Goal: Task Accomplishment & Management: Use online tool/utility

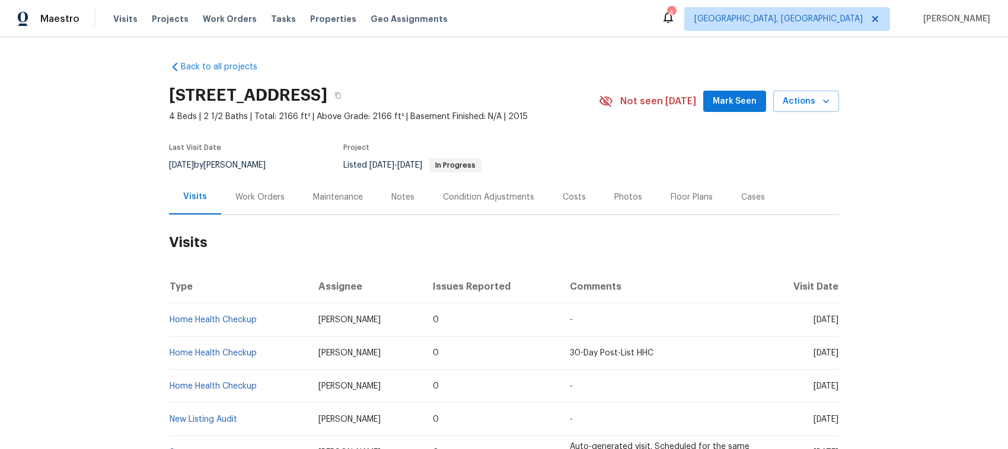
click at [255, 191] on div "Work Orders" at bounding box center [259, 197] width 49 height 12
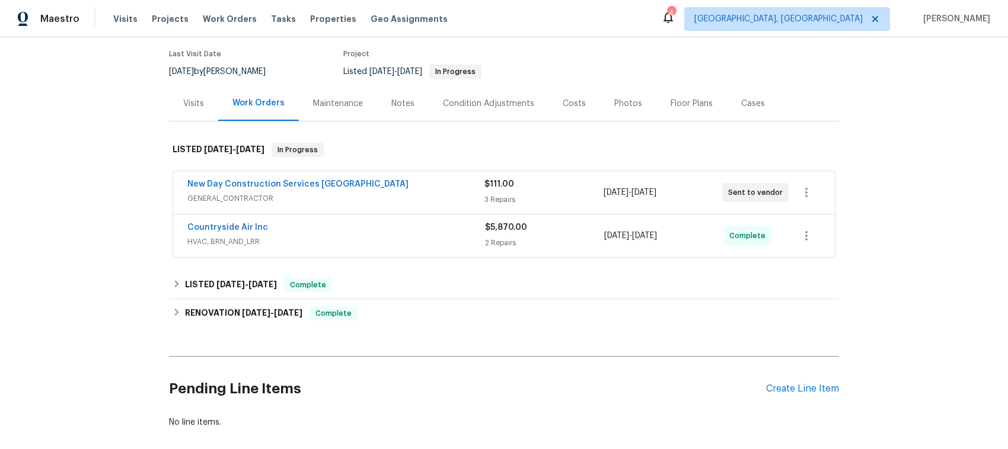
scroll to position [165, 0]
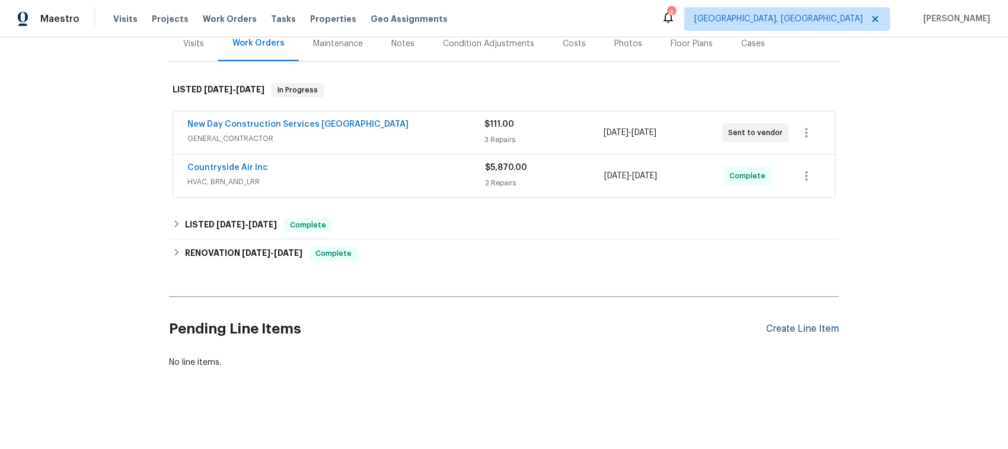
click at [795, 324] on div "Create Line Item" at bounding box center [802, 329] width 73 height 11
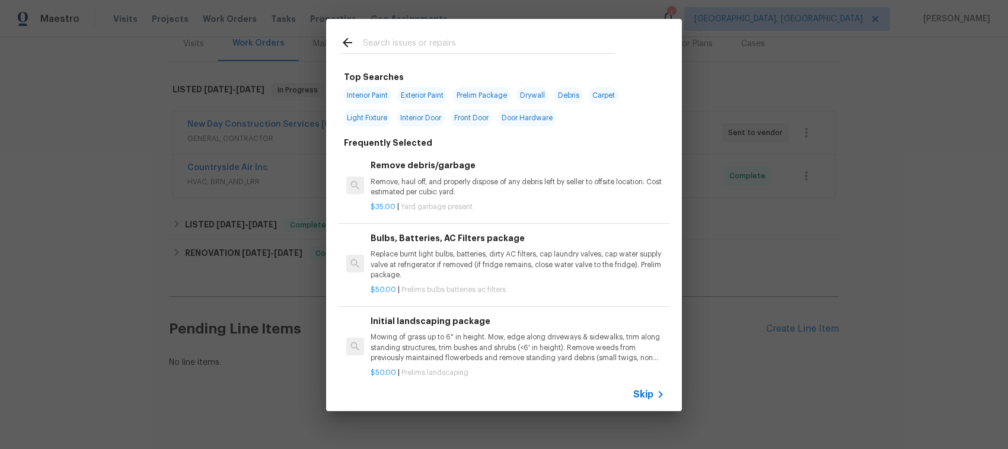
click at [638, 359] on span "Skip" at bounding box center [643, 395] width 20 height 12
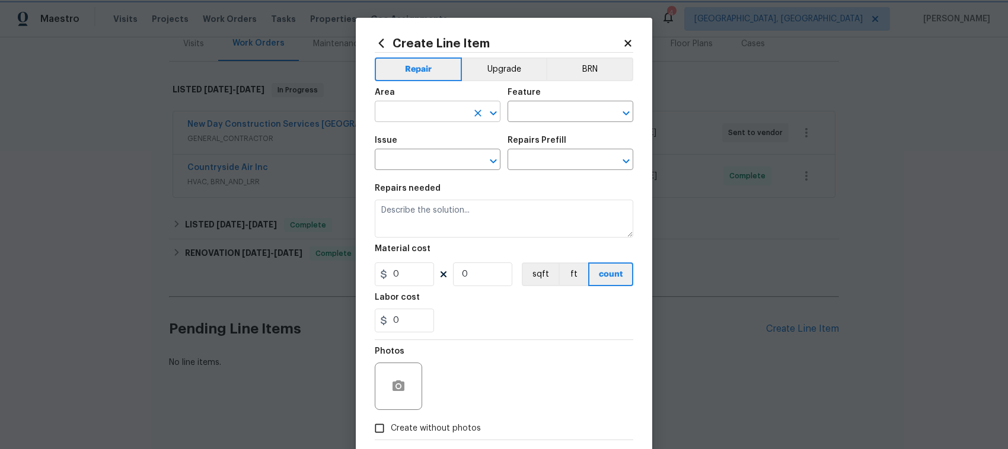
click at [490, 110] on icon "Open" at bounding box center [493, 113] width 14 height 14
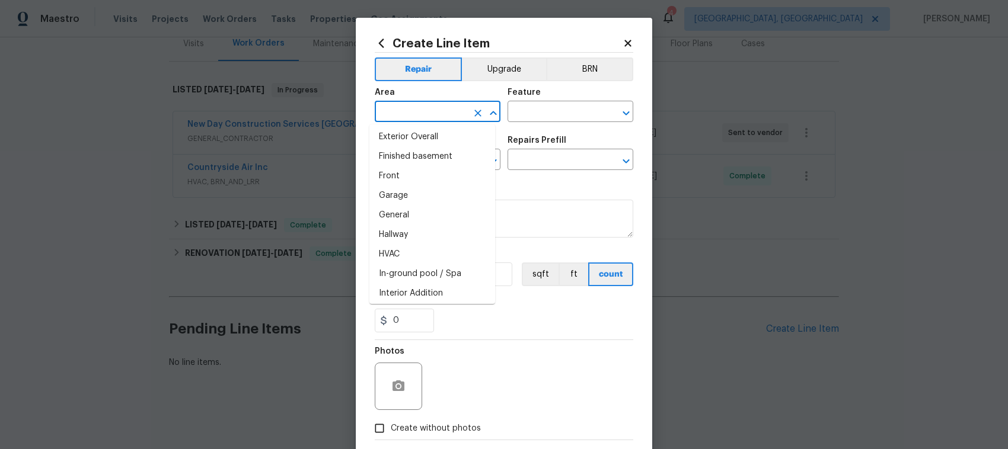
scroll to position [0, 0]
click at [621, 111] on icon "Open" at bounding box center [626, 113] width 14 height 14
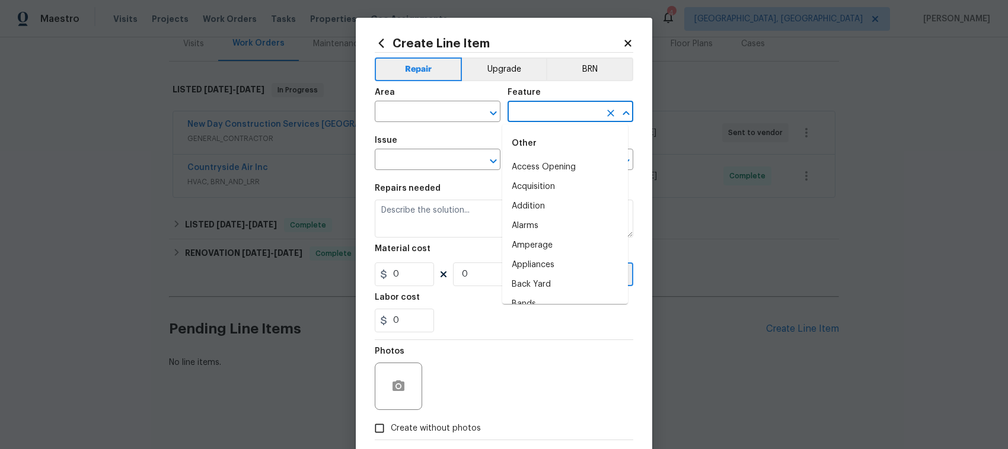
scroll to position [2250, 0]
click at [620, 108] on icon "Close" at bounding box center [626, 113] width 14 height 14
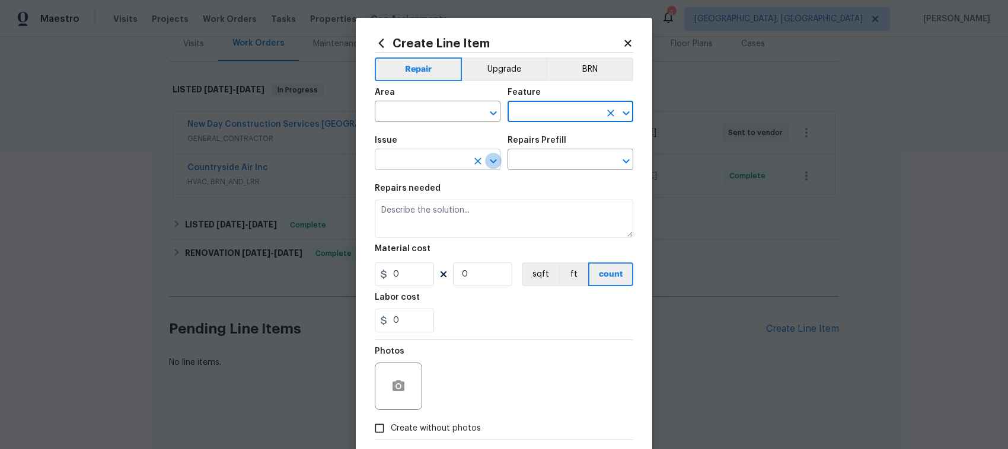
click at [487, 155] on icon "Open" at bounding box center [493, 161] width 14 height 14
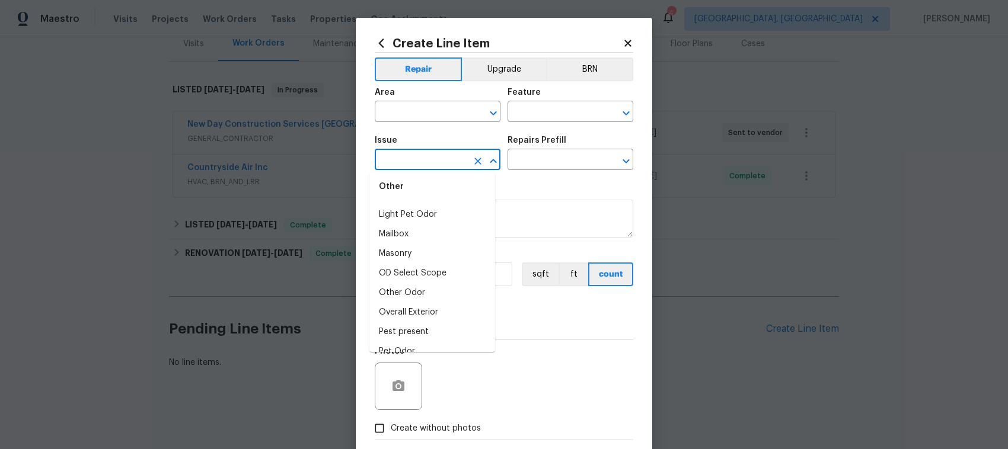
scroll to position [1398, 0]
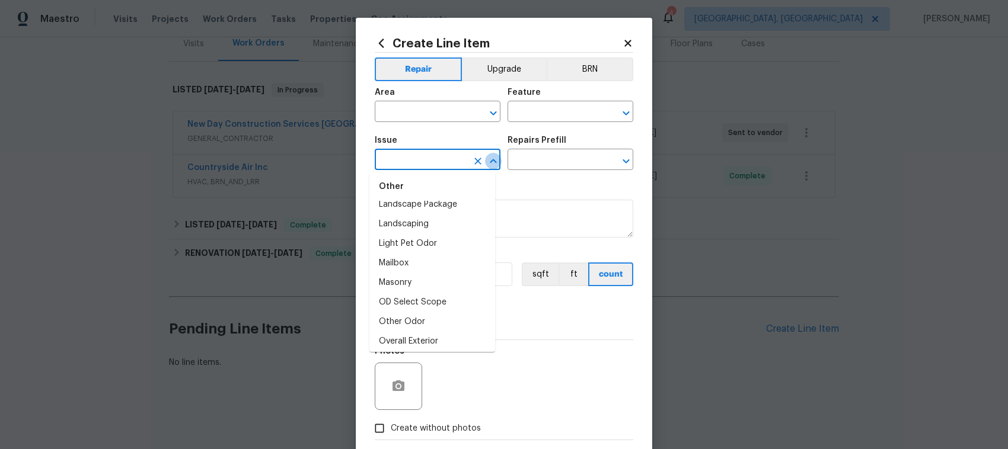
click at [486, 160] on icon "Close" at bounding box center [493, 161] width 14 height 14
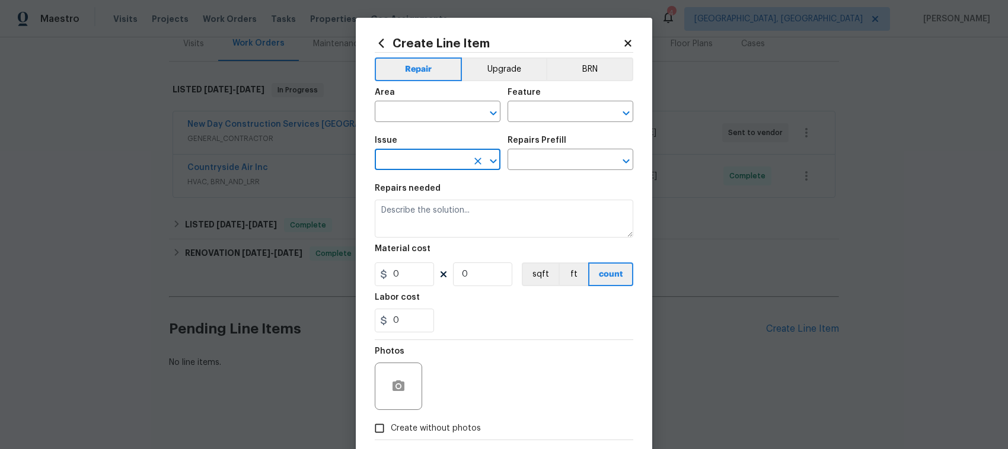
click at [490, 161] on icon "Open" at bounding box center [493, 161] width 7 height 4
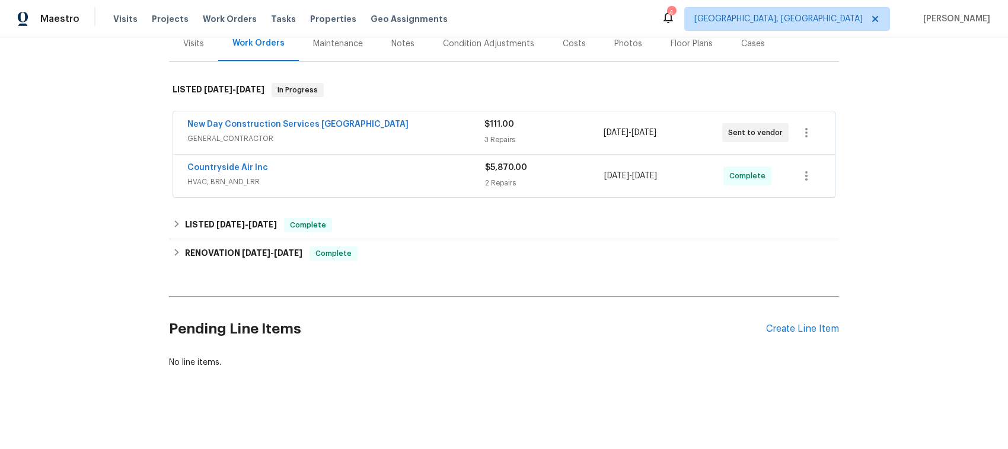
scroll to position [165, 0]
click at [801, 324] on div "Create Line Item" at bounding box center [802, 329] width 73 height 11
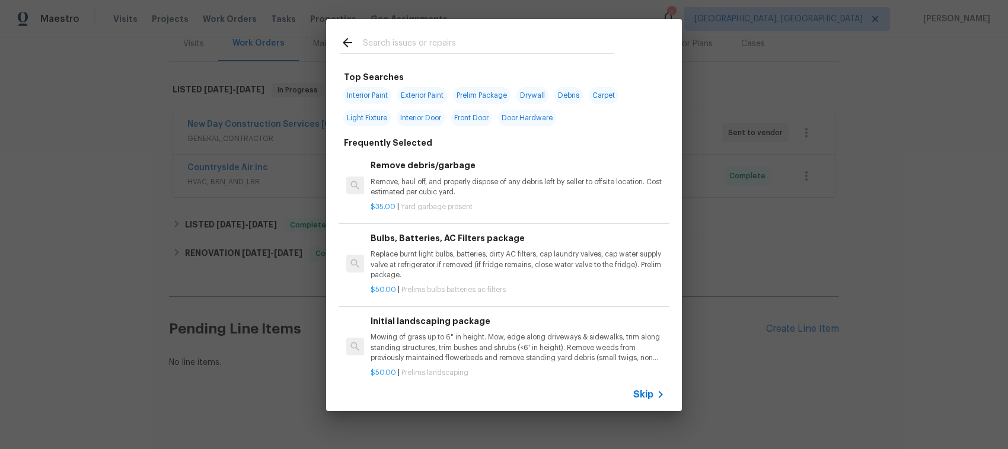
click at [641, 359] on span "Skip" at bounding box center [643, 395] width 20 height 12
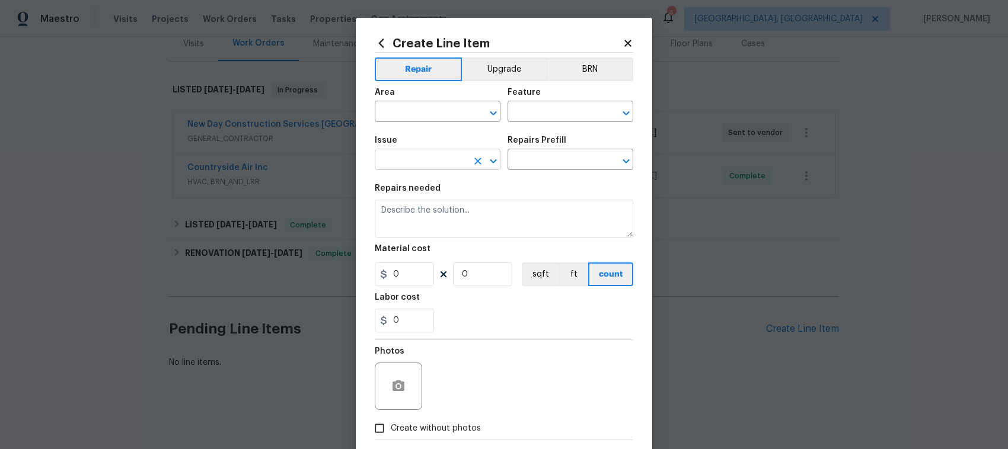
click at [493, 164] on icon "Open" at bounding box center [493, 161] width 14 height 14
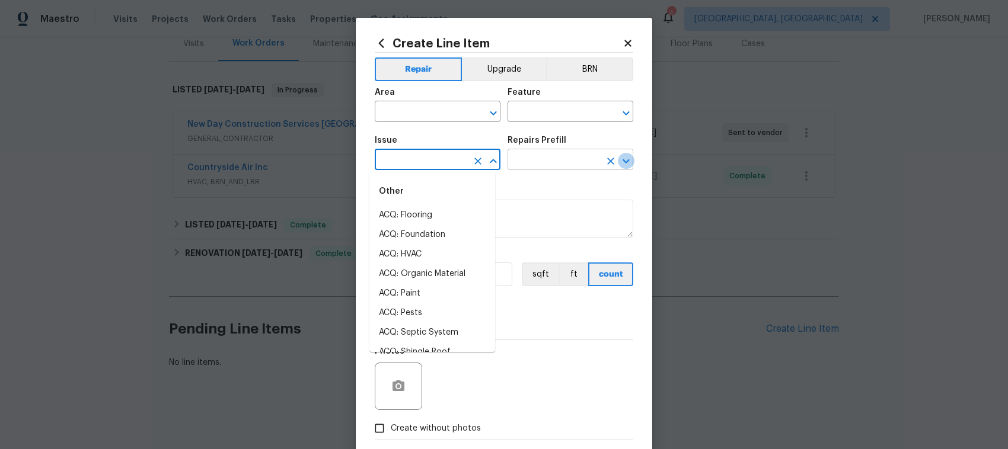
click at [623, 164] on icon "Open" at bounding box center [626, 161] width 14 height 14
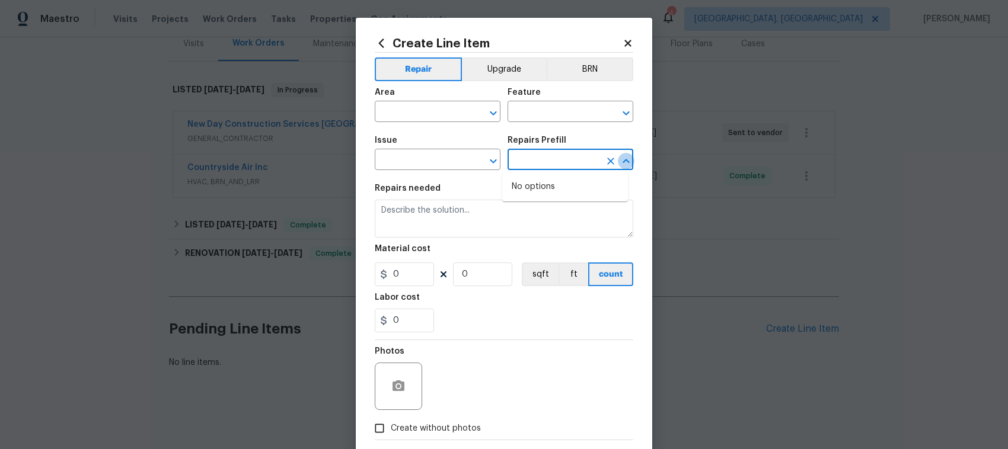
click at [621, 165] on icon "Close" at bounding box center [626, 161] width 14 height 14
click at [490, 113] on icon "Open" at bounding box center [493, 113] width 7 height 4
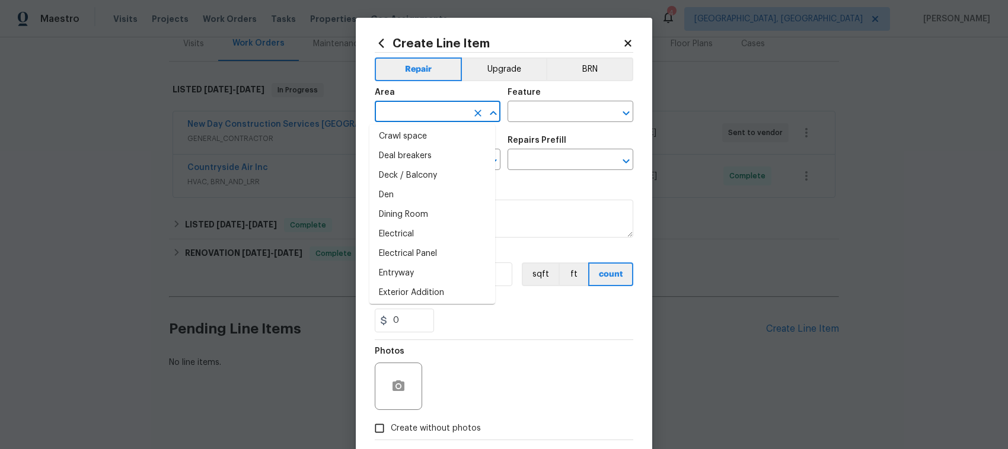
scroll to position [158, 0]
click at [483, 143] on li "Addition or Conversion" at bounding box center [432, 139] width 126 height 20
type input "Addition or Conversion"
click at [487, 113] on icon "Close" at bounding box center [493, 113] width 14 height 14
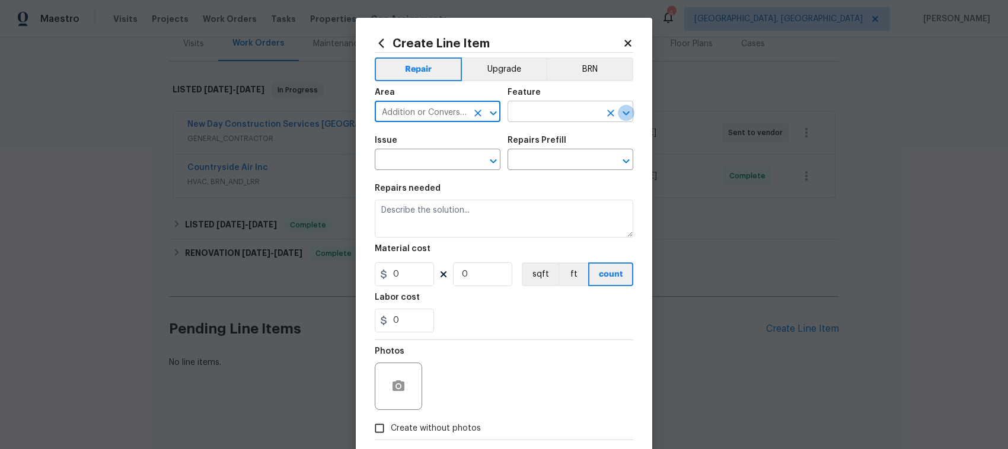
click at [621, 110] on icon "Open" at bounding box center [626, 113] width 14 height 14
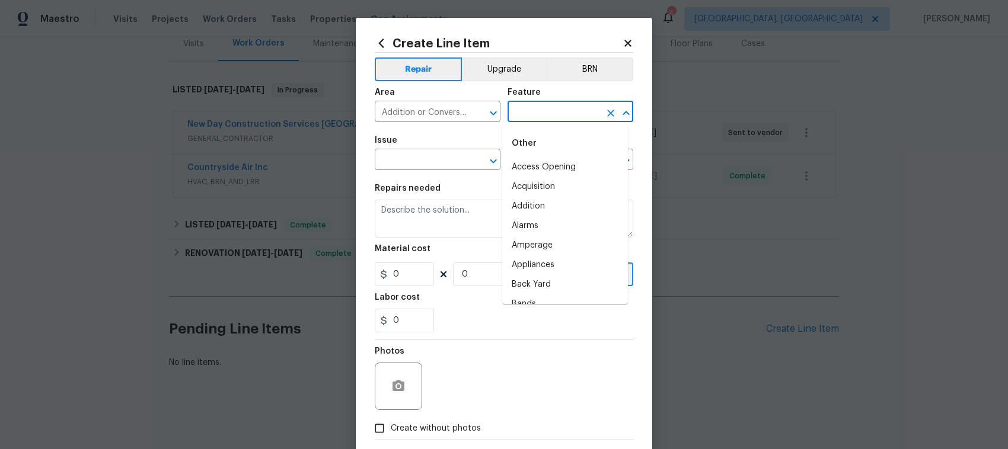
scroll to position [836, 0]
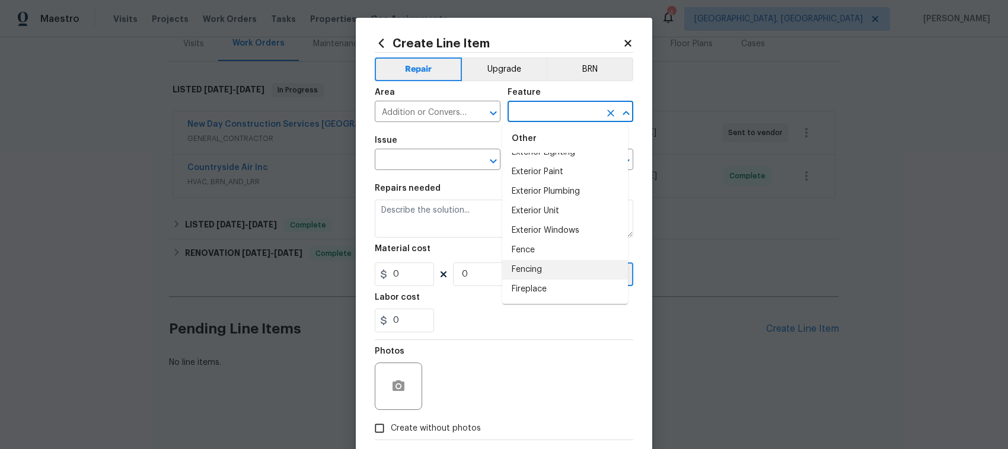
click at [625, 111] on icon "Close" at bounding box center [626, 113] width 14 height 14
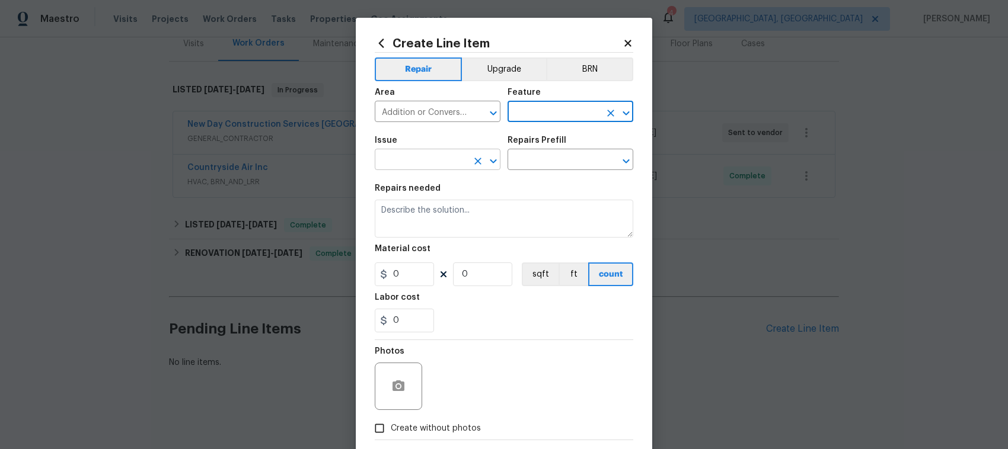
click at [487, 158] on icon "Open" at bounding box center [493, 161] width 14 height 14
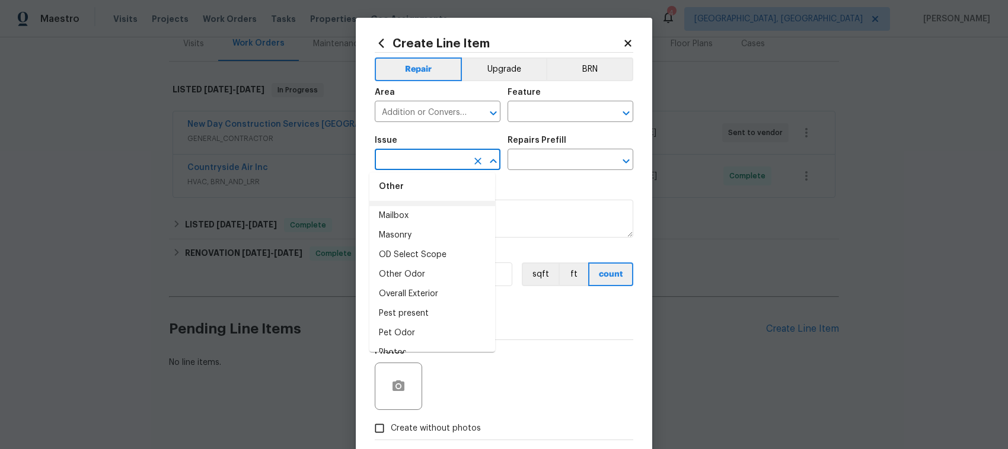
scroll to position [1465, 0]
click at [623, 161] on icon "Open" at bounding box center [626, 161] width 14 height 14
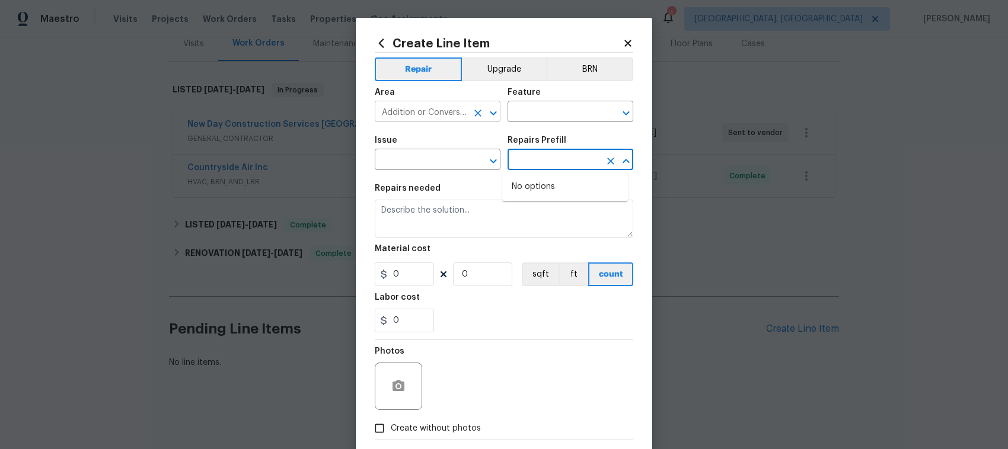
click at [486, 110] on icon "Open" at bounding box center [493, 113] width 14 height 14
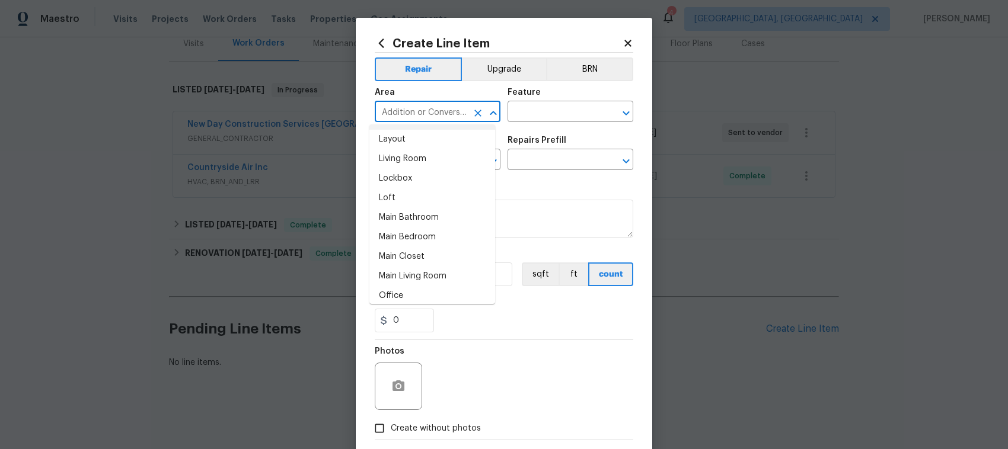
scroll to position [593, 0]
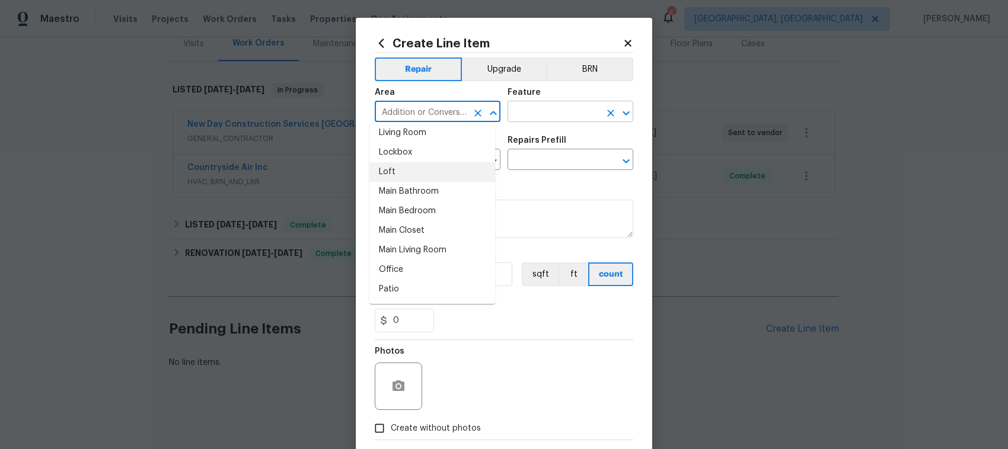
click at [620, 110] on icon "Open" at bounding box center [626, 113] width 14 height 14
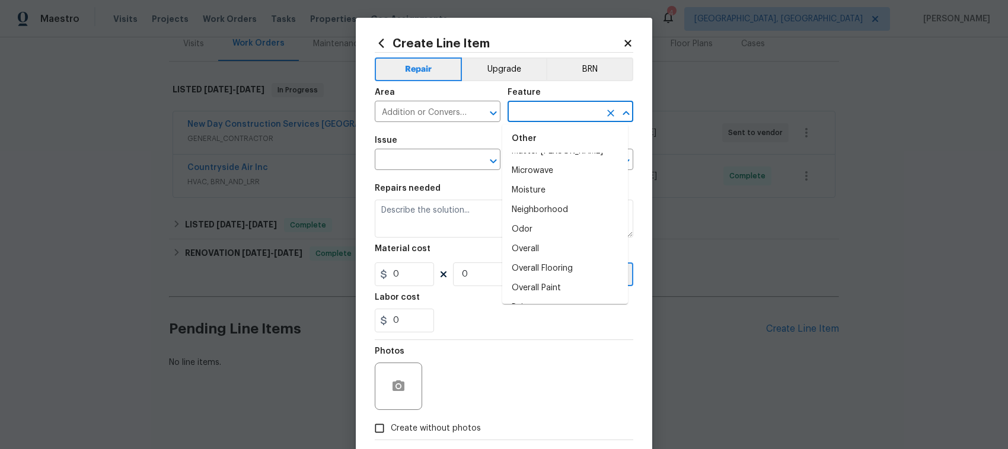
scroll to position [1874, 0]
click at [620, 110] on icon "Close" at bounding box center [626, 113] width 14 height 14
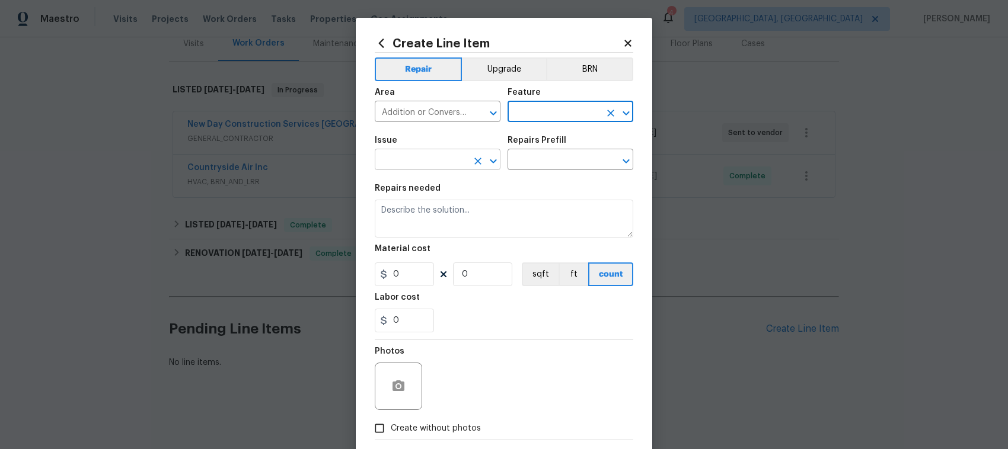
click at [490, 161] on icon "Open" at bounding box center [493, 161] width 7 height 4
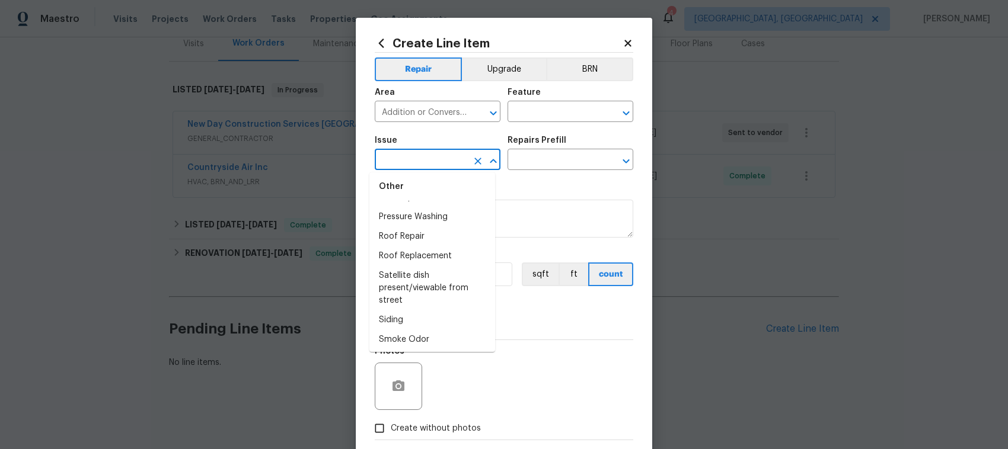
scroll to position [1725, 0]
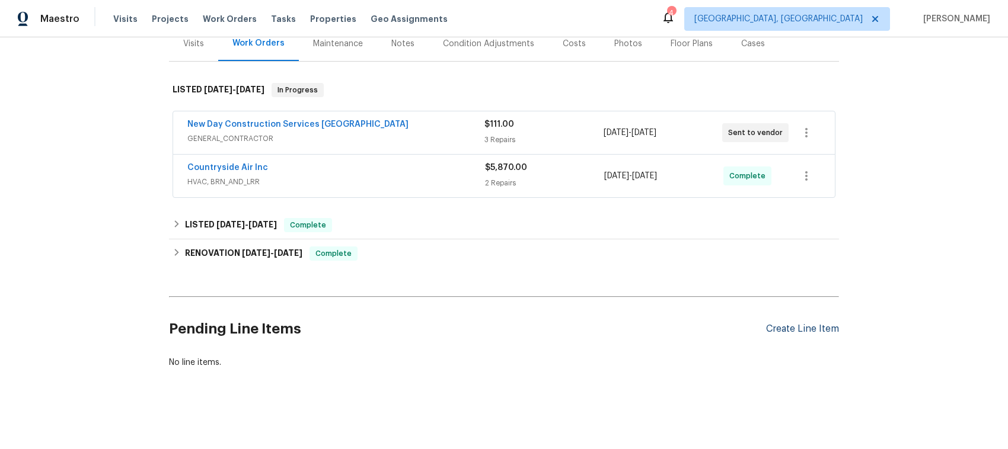
click at [804, 324] on div "Create Line Item" at bounding box center [802, 329] width 73 height 11
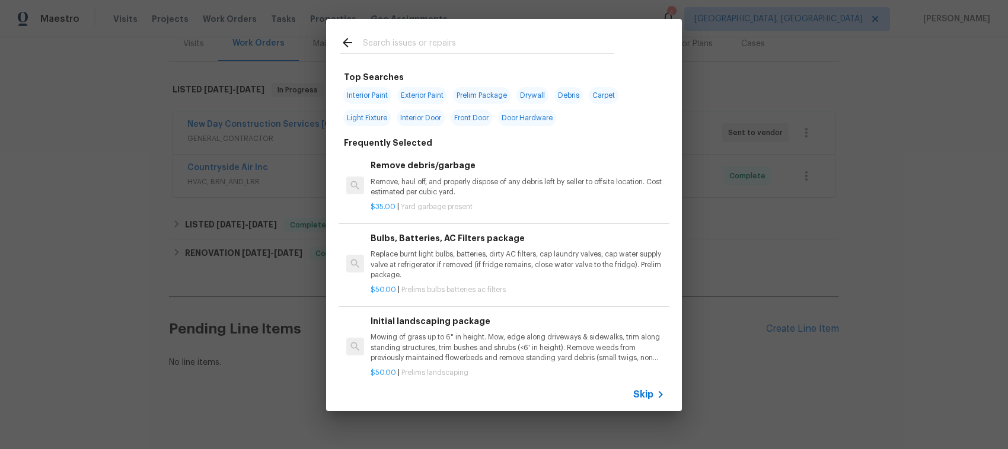
click at [648, 359] on span "Skip" at bounding box center [643, 395] width 20 height 12
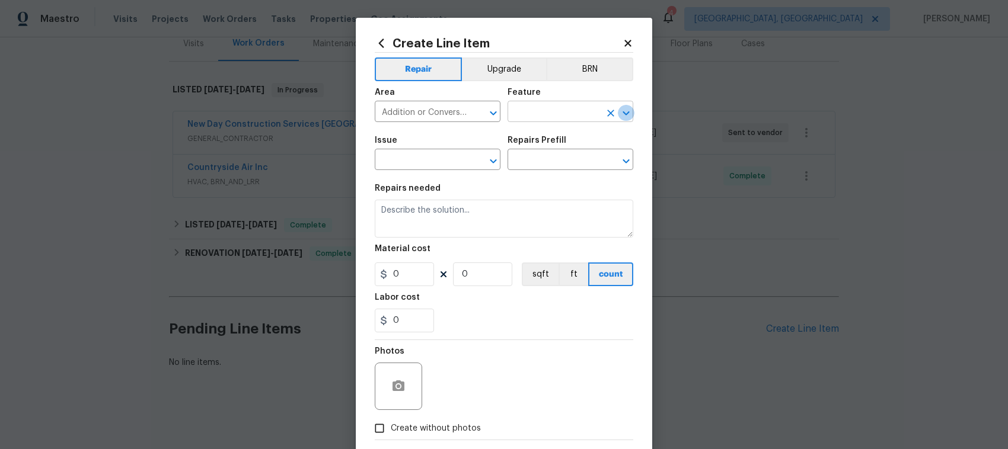
click at [621, 111] on icon "Open" at bounding box center [626, 113] width 14 height 14
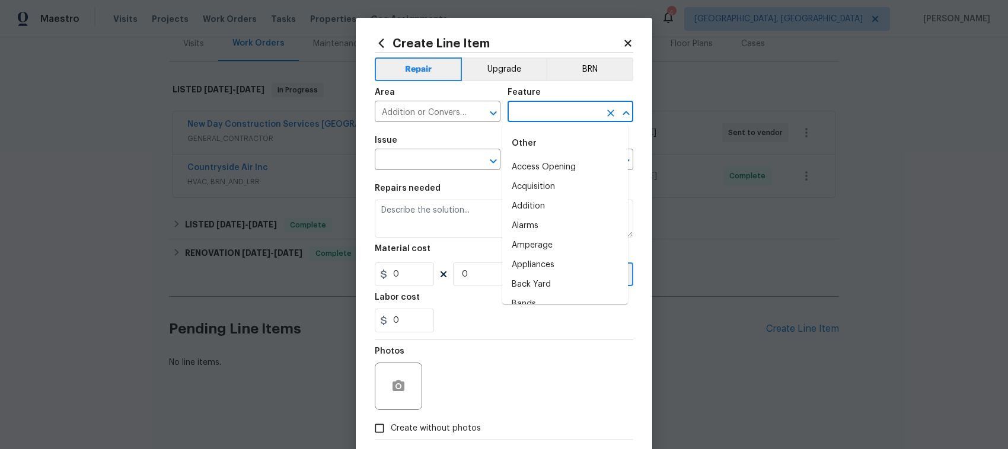
scroll to position [2653, 0]
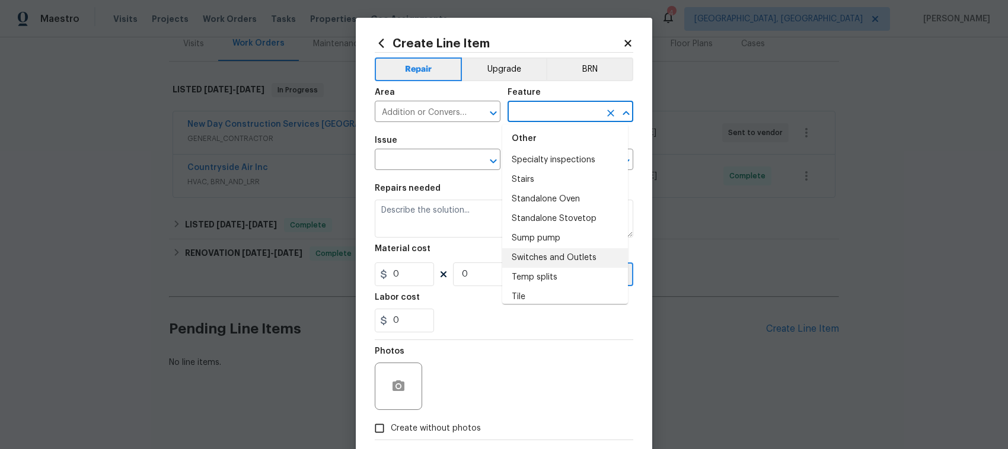
click at [621, 110] on icon "Close" at bounding box center [626, 113] width 14 height 14
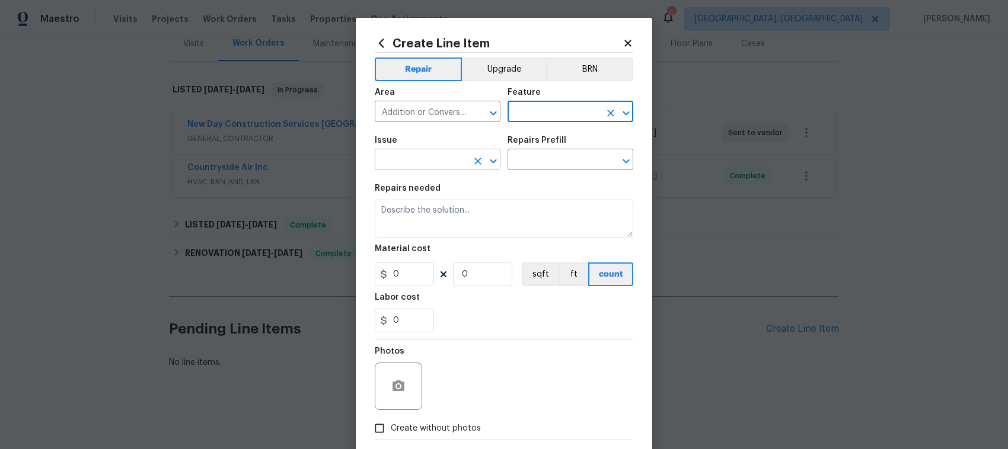
click at [490, 160] on icon "Open" at bounding box center [493, 161] width 7 height 4
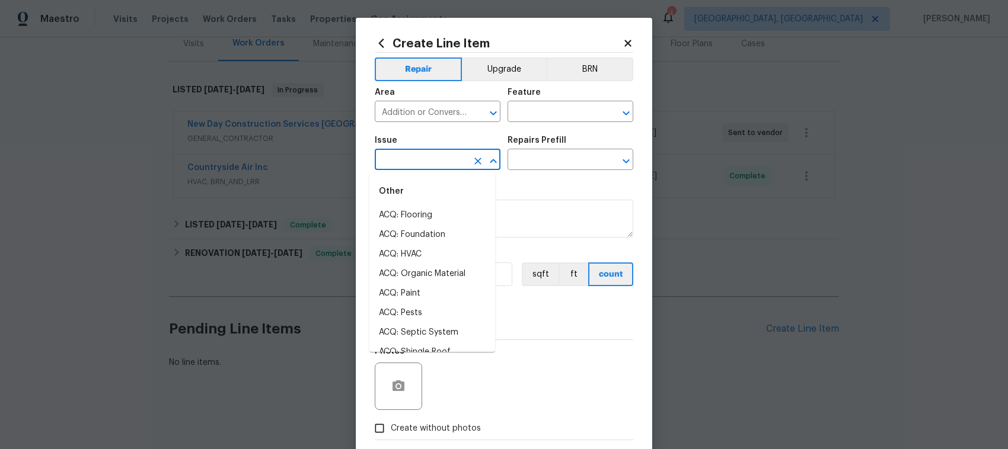
scroll to position [159, 0]
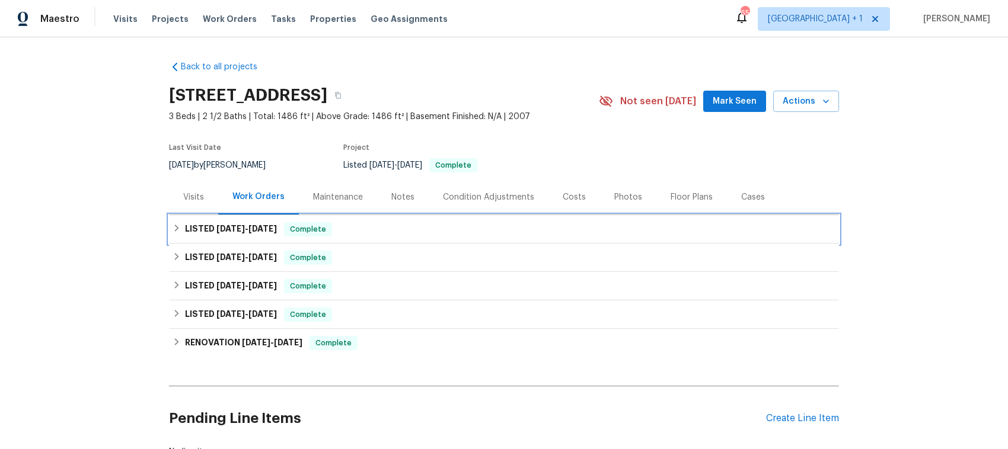
click at [172, 225] on icon at bounding box center [176, 228] width 8 height 8
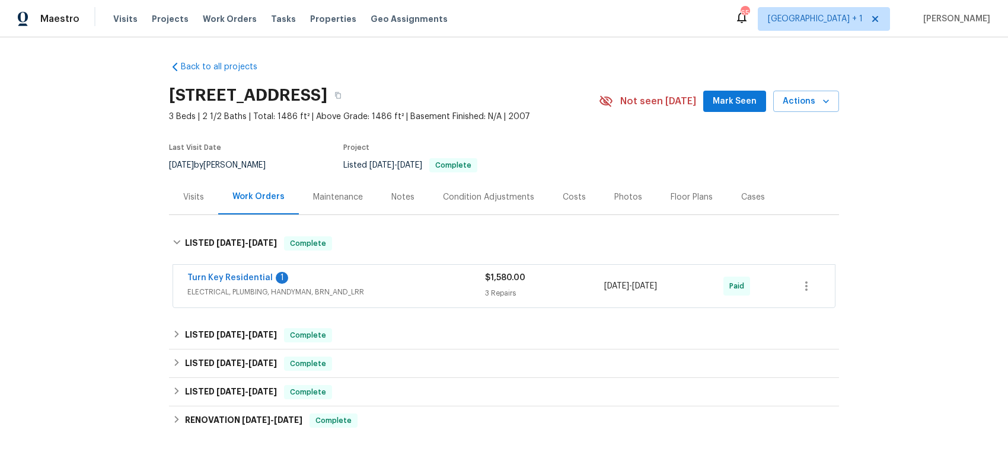
click at [414, 286] on span "ELECTRICAL, PLUMBING, HANDYMAN, BRN_AND_LRR" at bounding box center [336, 292] width 298 height 12
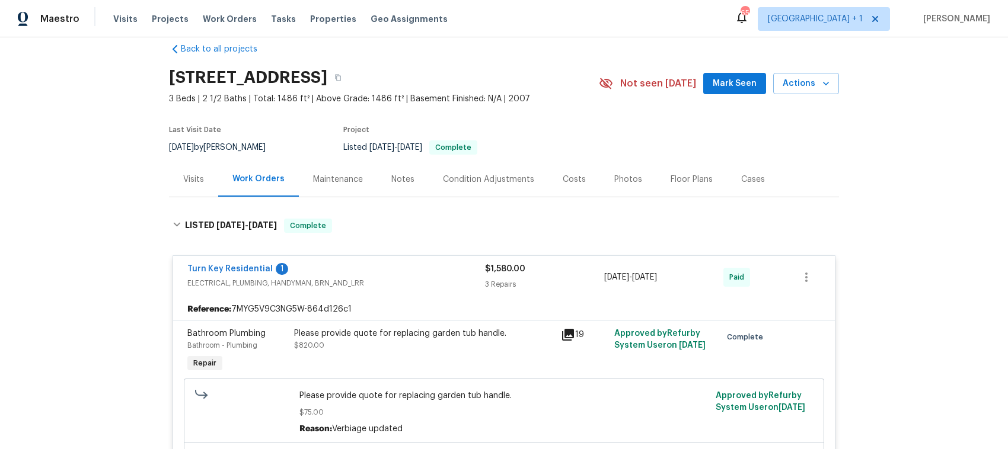
scroll to position [74, 0]
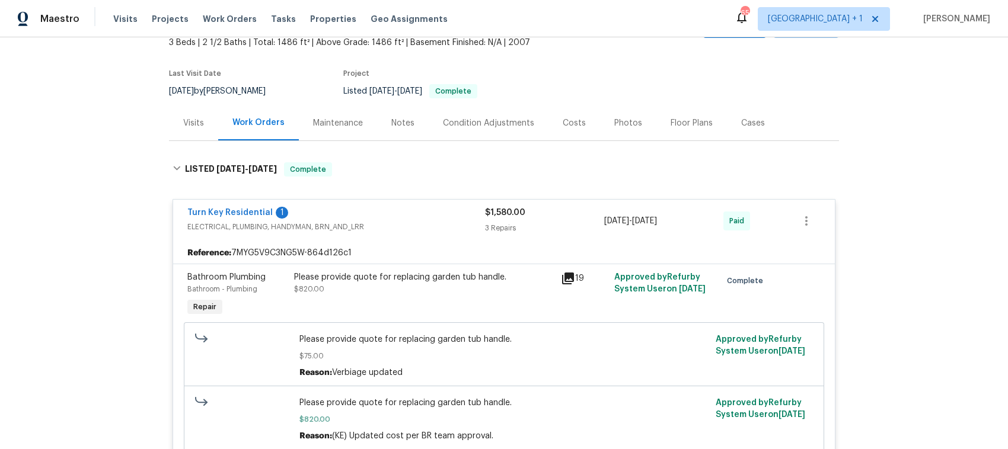
click at [562, 276] on icon at bounding box center [568, 279] width 12 height 12
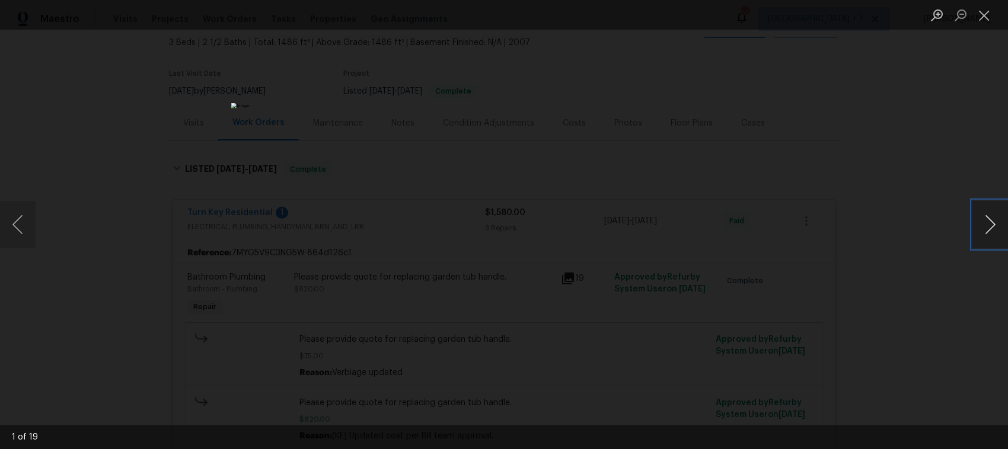
click at [988, 221] on button "Next image" at bounding box center [990, 224] width 36 height 47
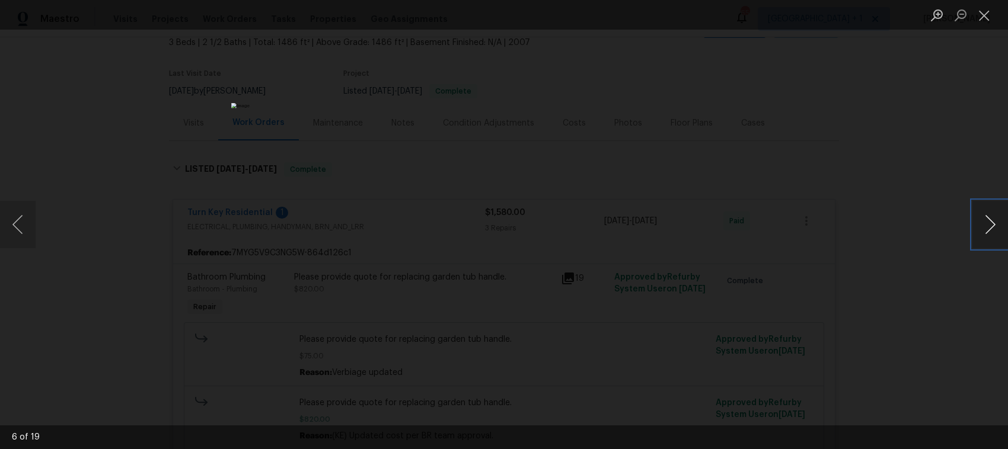
click at [988, 221] on button "Next image" at bounding box center [990, 224] width 36 height 47
click at [988, 222] on button "Next image" at bounding box center [990, 224] width 36 height 47
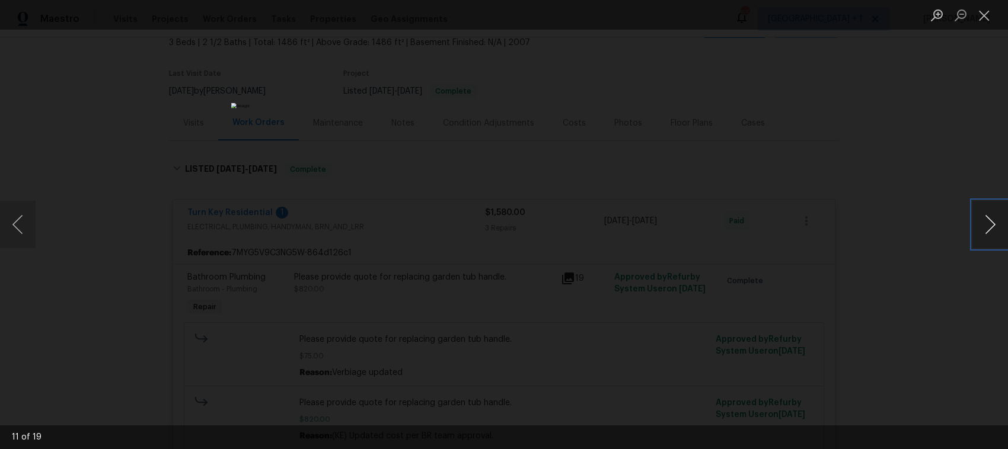
click at [988, 222] on button "Next image" at bounding box center [990, 224] width 36 height 47
click at [19, 223] on button "Previous image" at bounding box center [18, 224] width 36 height 47
click at [990, 223] on button "Next image" at bounding box center [990, 224] width 36 height 47
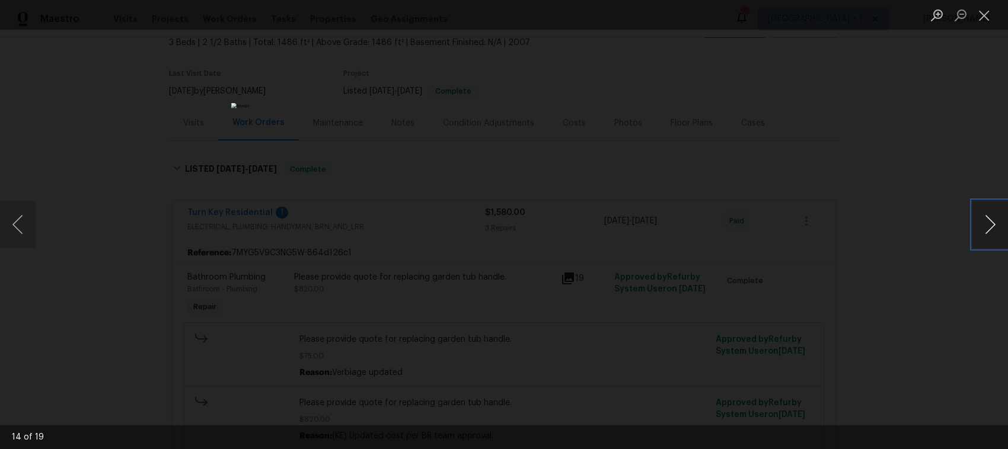
click at [990, 223] on button "Next image" at bounding box center [990, 224] width 36 height 47
click at [986, 226] on button "Next image" at bounding box center [990, 224] width 36 height 47
click at [985, 226] on button "Next image" at bounding box center [990, 224] width 36 height 47
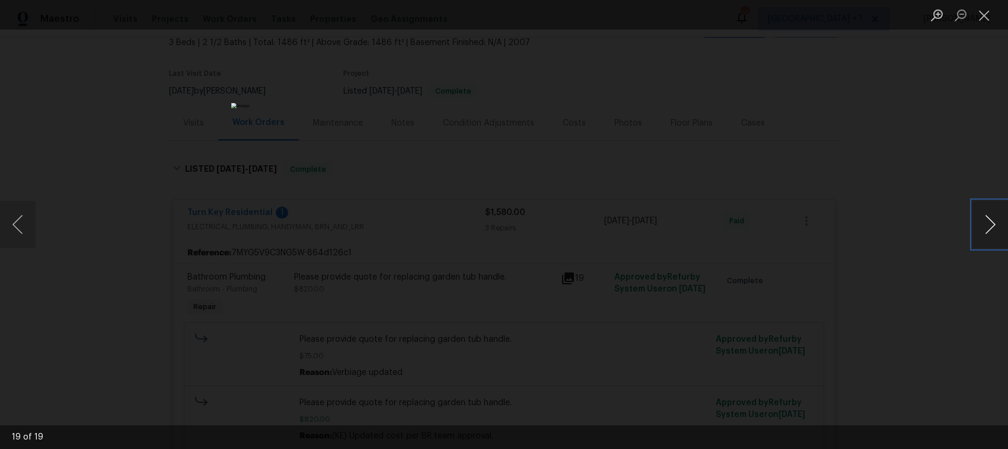
click at [985, 226] on button "Next image" at bounding box center [990, 224] width 36 height 47
click at [984, 15] on button "Close lightbox" at bounding box center [984, 15] width 24 height 21
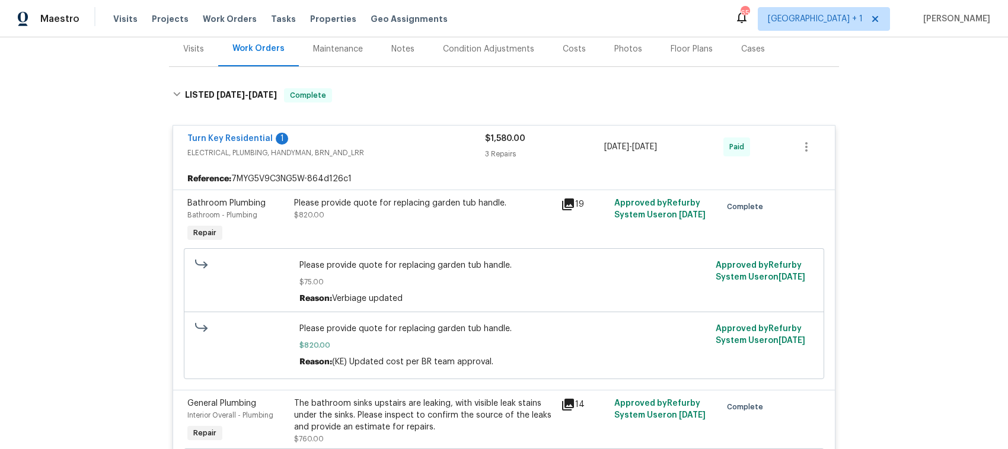
scroll to position [222, 0]
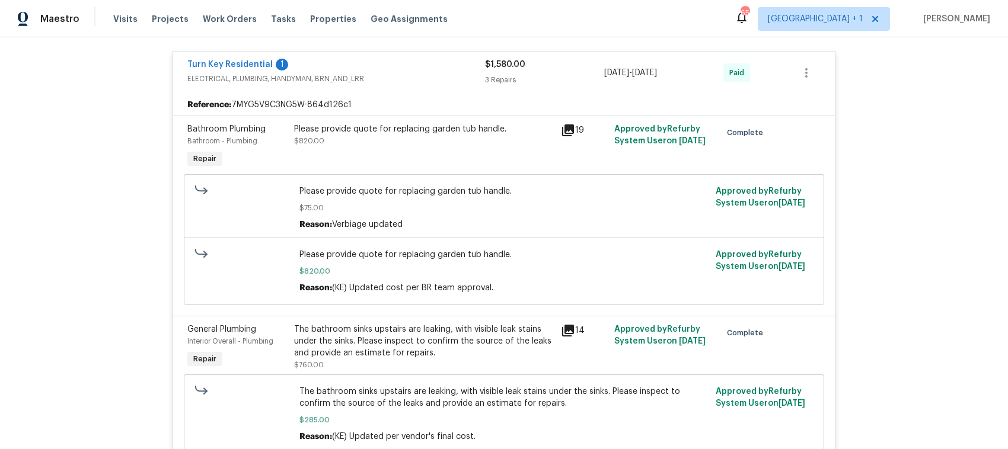
click at [562, 329] on icon at bounding box center [568, 331] width 12 height 12
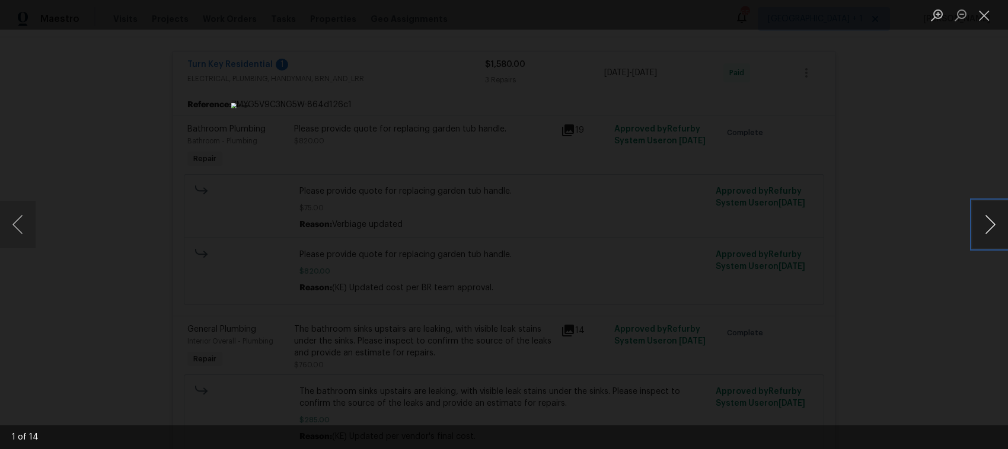
click at [989, 225] on button "Next image" at bounding box center [990, 224] width 36 height 47
click at [23, 228] on button "Previous image" at bounding box center [18, 224] width 36 height 47
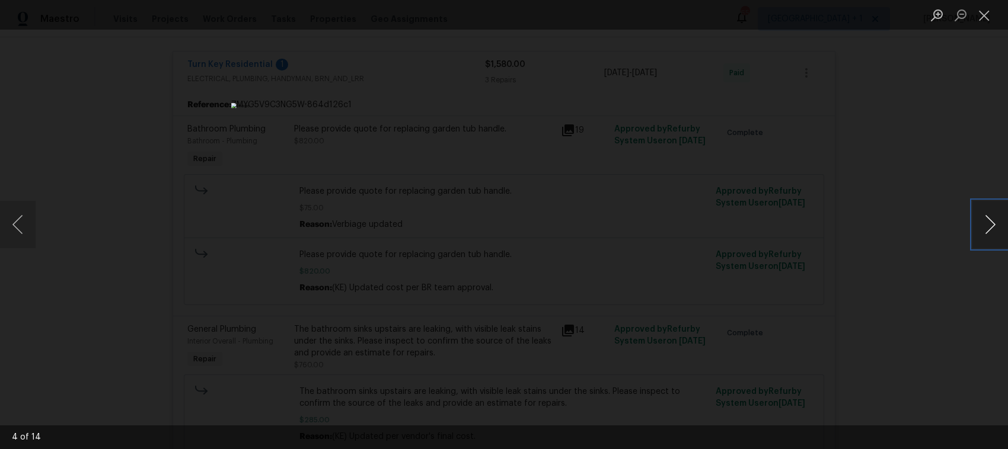
click at [986, 221] on button "Next image" at bounding box center [990, 224] width 36 height 47
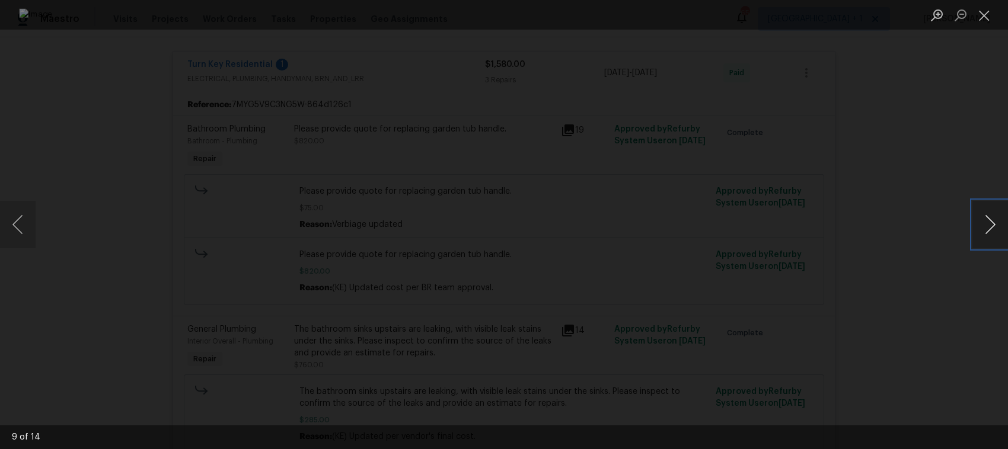
click at [986, 221] on button "Next image" at bounding box center [990, 224] width 36 height 47
click at [987, 221] on button "Next image" at bounding box center [990, 224] width 36 height 47
click at [985, 224] on button "Next image" at bounding box center [990, 224] width 36 height 47
click at [986, 226] on button "Next image" at bounding box center [990, 224] width 36 height 47
click at [984, 13] on button "Close lightbox" at bounding box center [984, 15] width 24 height 21
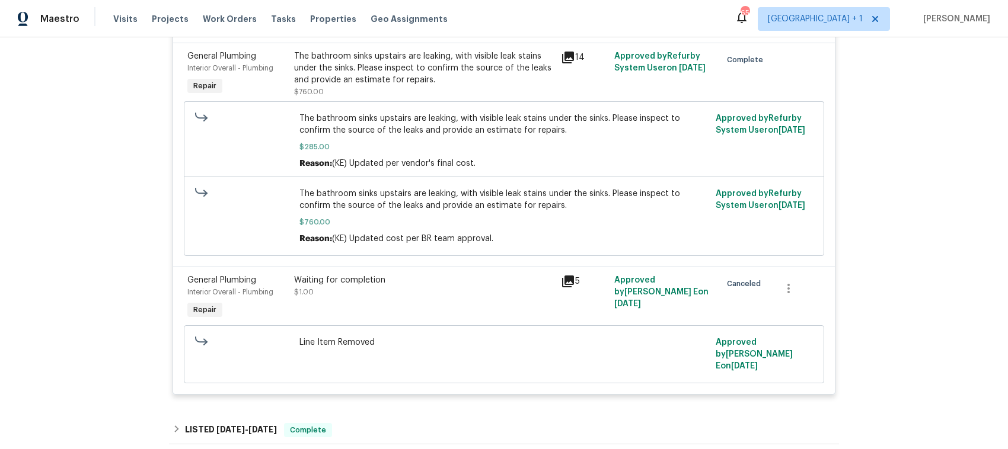
scroll to position [519, 0]
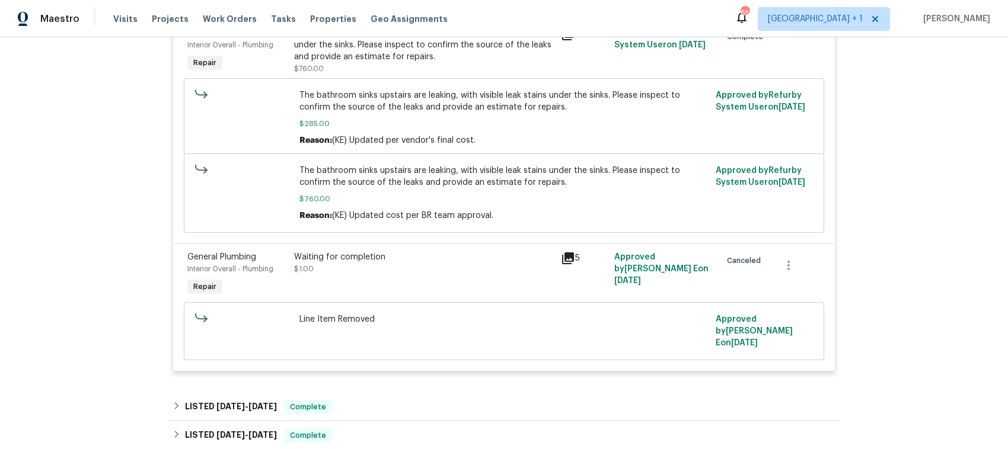
click at [566, 258] on icon at bounding box center [568, 259] width 12 height 12
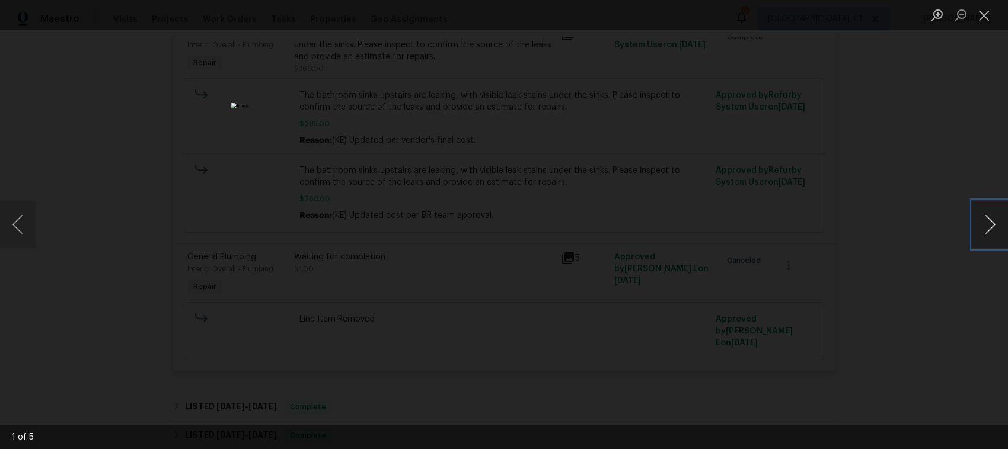
click at [992, 225] on button "Next image" at bounding box center [990, 224] width 36 height 47
click at [992, 226] on button "Next image" at bounding box center [990, 224] width 36 height 47
click at [987, 229] on button "Next image" at bounding box center [990, 224] width 36 height 47
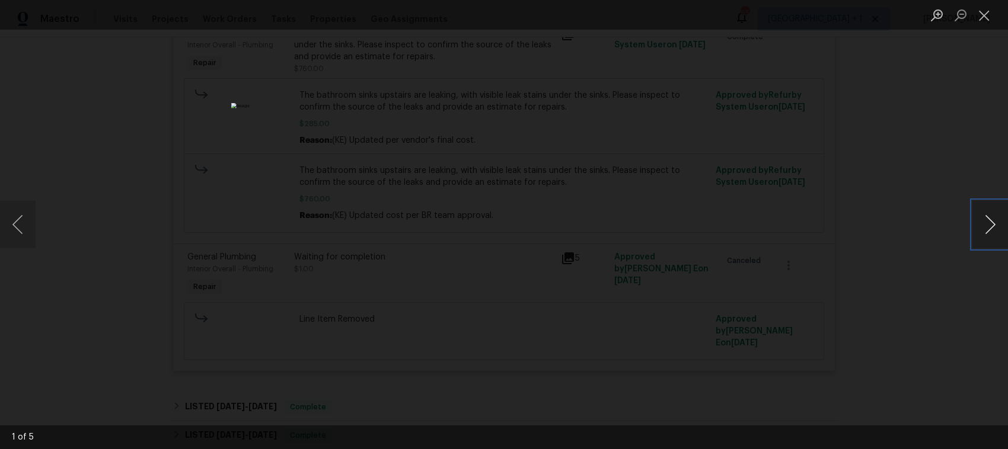
click at [987, 229] on button "Next image" at bounding box center [990, 224] width 36 height 47
click at [986, 11] on button "Close lightbox" at bounding box center [984, 15] width 24 height 21
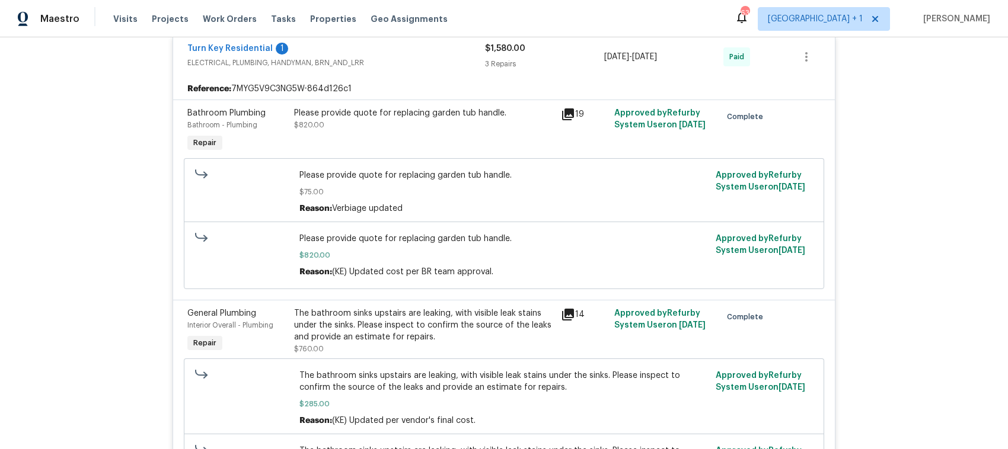
scroll to position [222, 0]
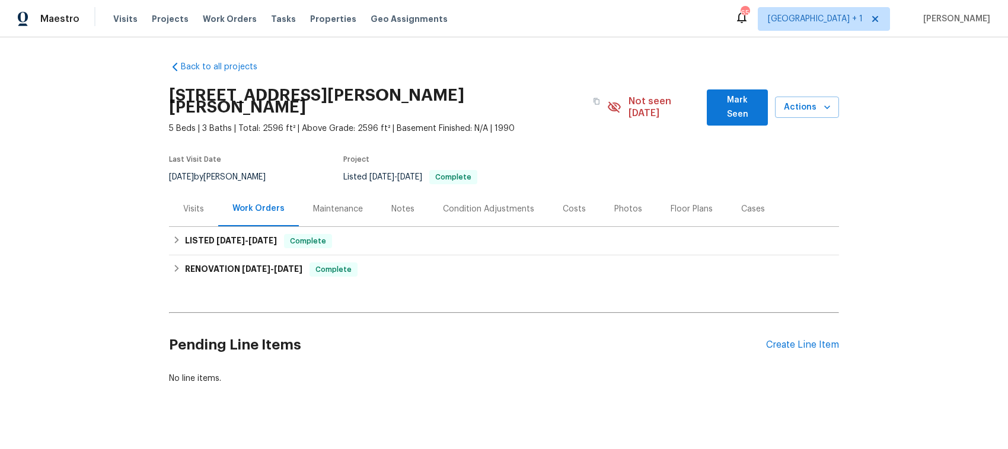
scroll to position [15, 0]
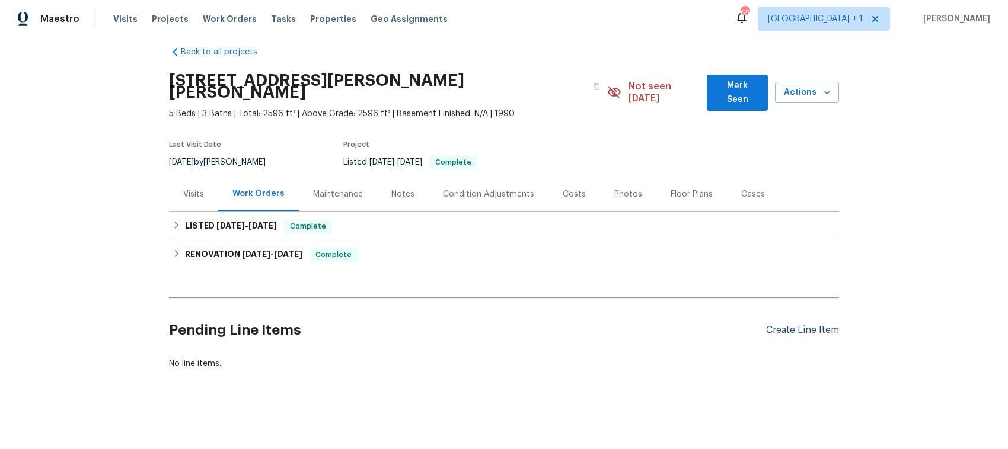
click at [790, 325] on div "Create Line Item" at bounding box center [802, 330] width 73 height 11
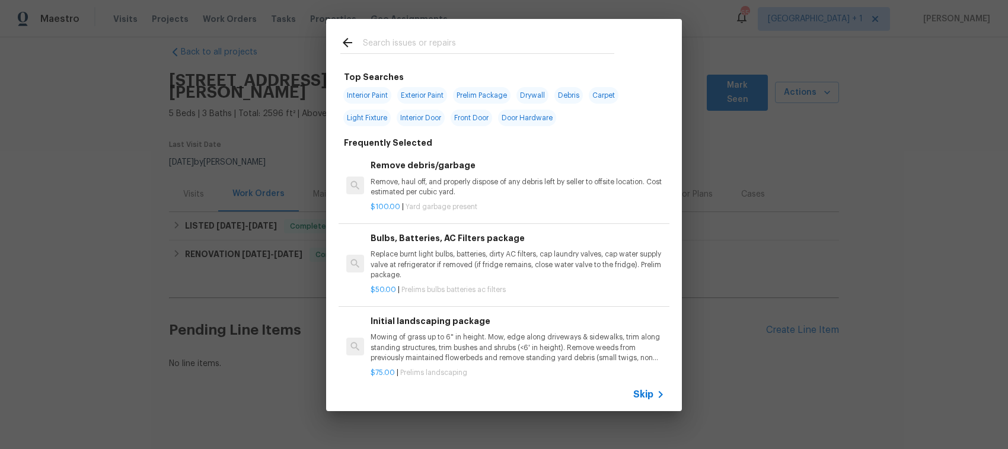
click at [641, 395] on span "Skip" at bounding box center [643, 395] width 20 height 12
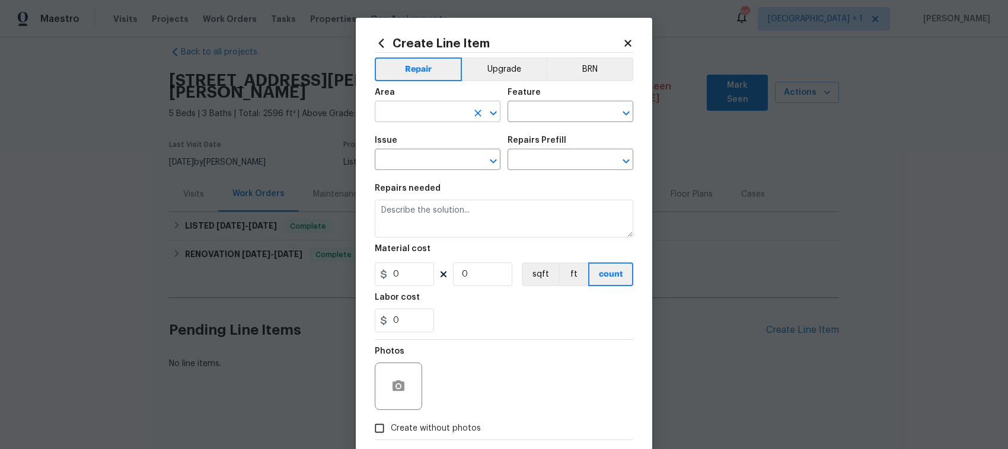
click at [488, 111] on icon "Open" at bounding box center [493, 113] width 14 height 14
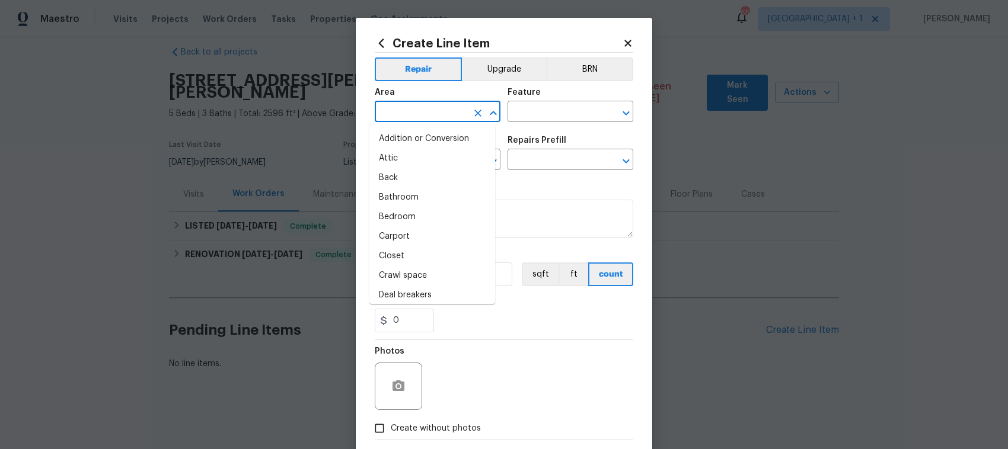
scroll to position [158, 0]
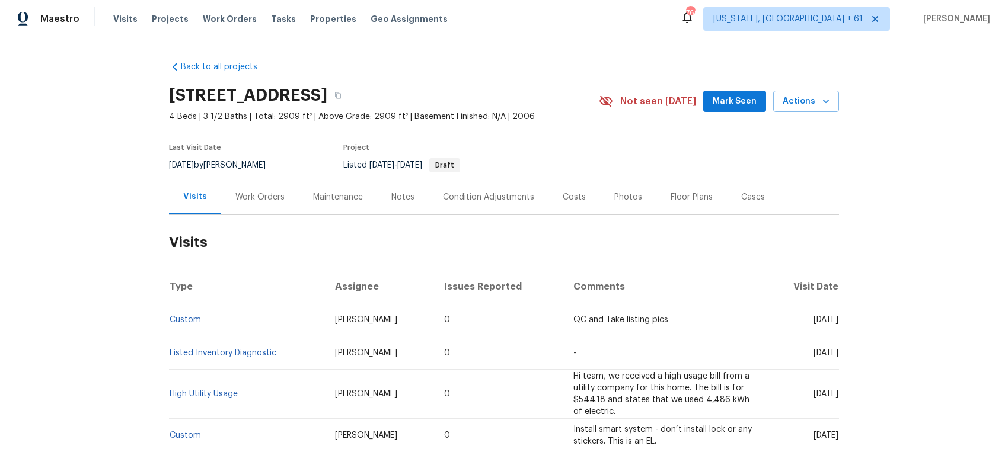
click at [248, 191] on div "Work Orders" at bounding box center [259, 197] width 49 height 12
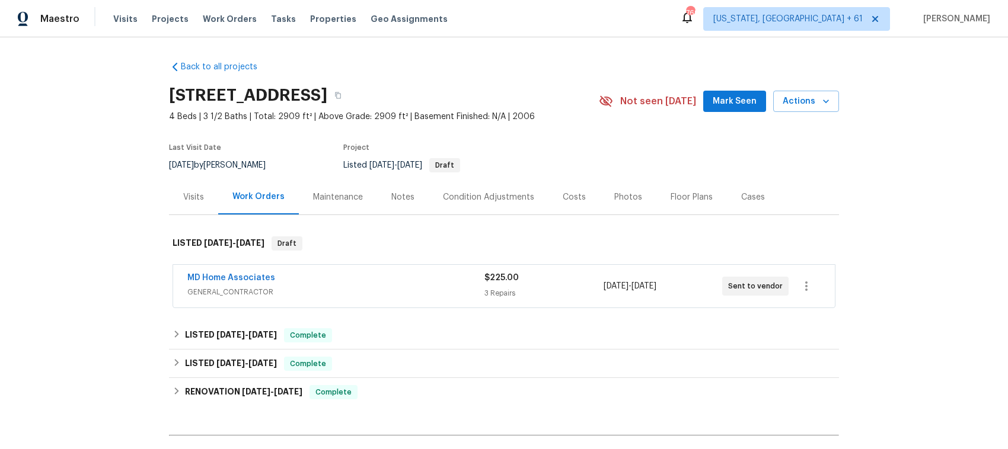
scroll to position [149, 0]
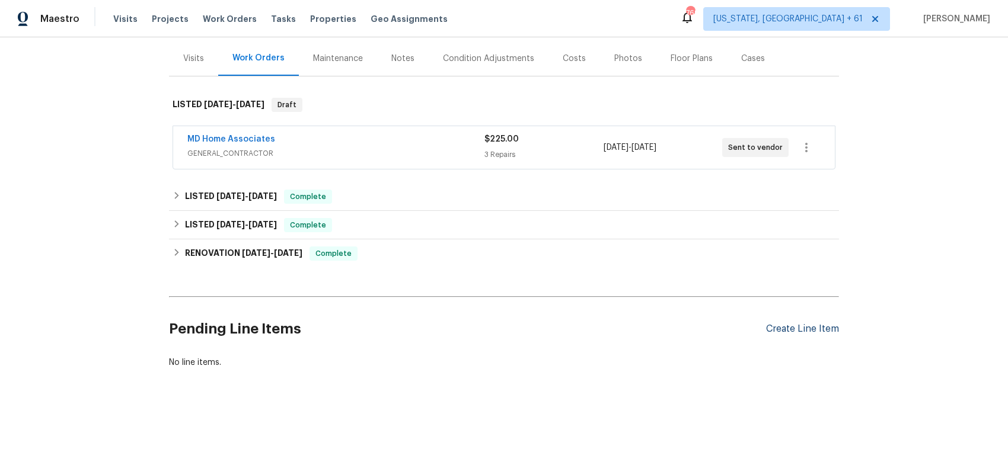
click at [796, 324] on div "Create Line Item" at bounding box center [802, 329] width 73 height 11
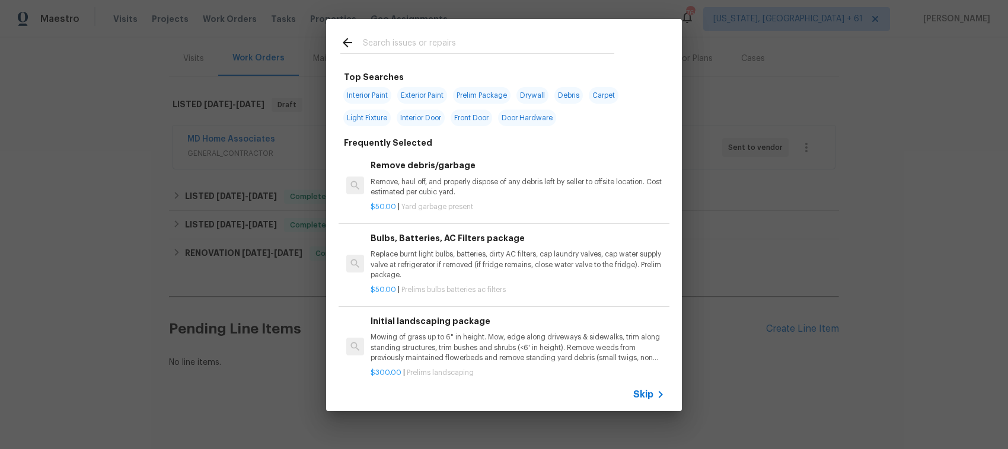
click at [638, 395] on span "Skip" at bounding box center [643, 395] width 20 height 12
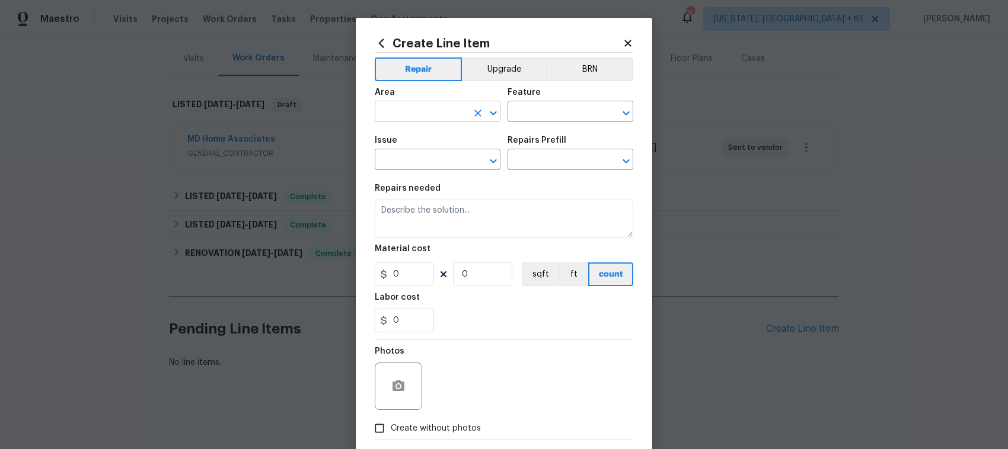
click at [490, 113] on icon "Open" at bounding box center [493, 113] width 7 height 4
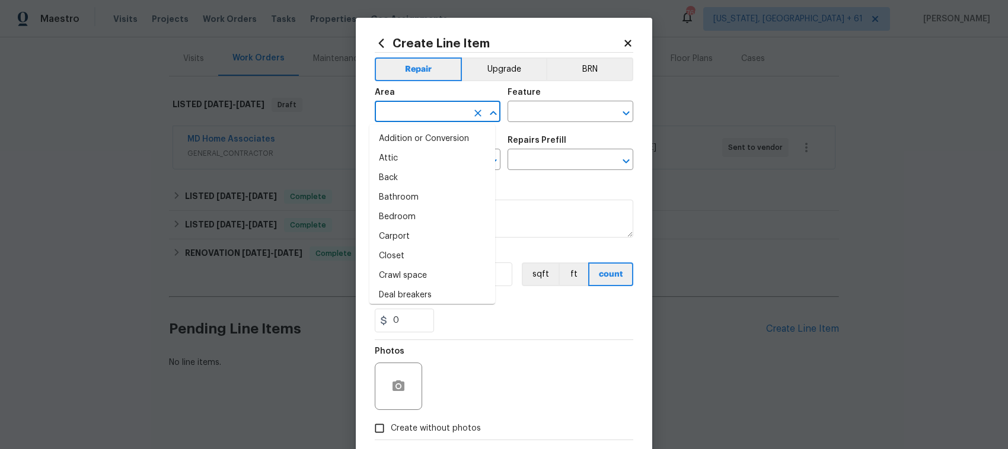
scroll to position [158, 0]
click at [622, 110] on icon "Open" at bounding box center [626, 113] width 14 height 14
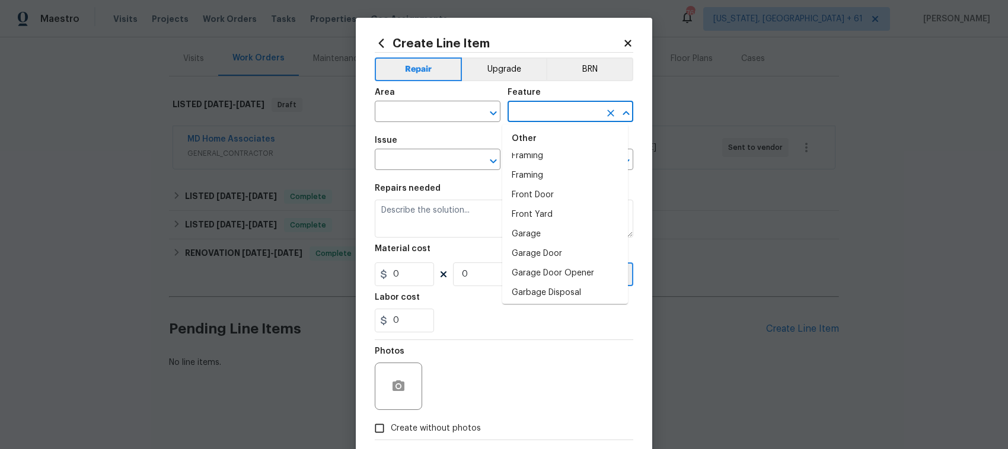
scroll to position [1175, 0]
click at [559, 228] on li "Garage Door" at bounding box center [565, 218] width 126 height 20
type input "Garage Door"
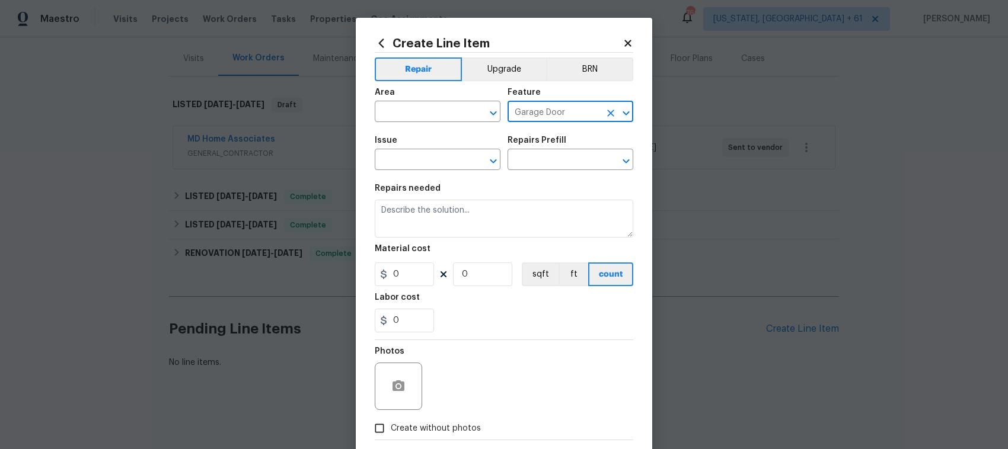
click at [607, 111] on icon "Clear" at bounding box center [610, 113] width 7 height 7
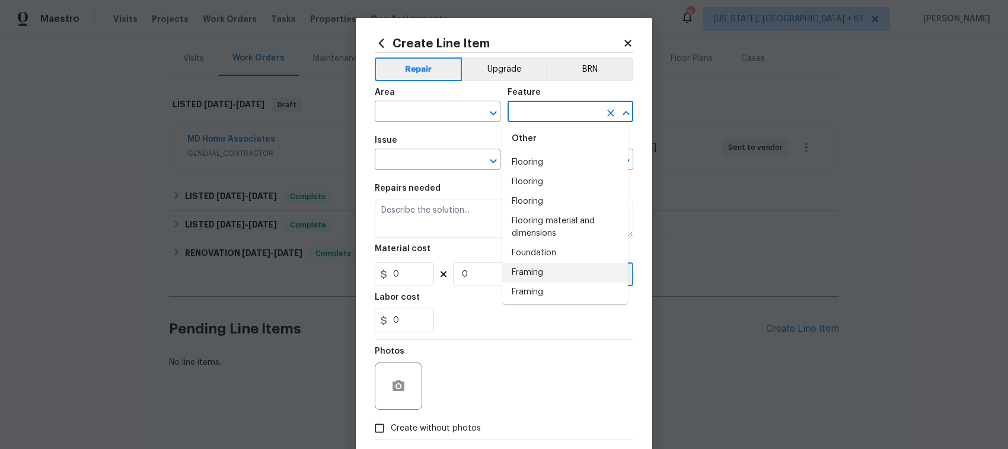
scroll to position [974, 0]
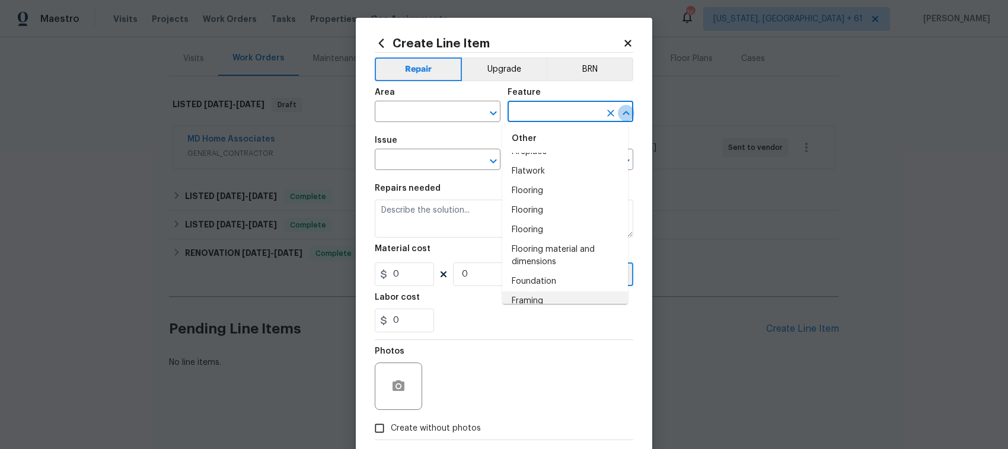
click at [619, 110] on icon "Close" at bounding box center [626, 113] width 14 height 14
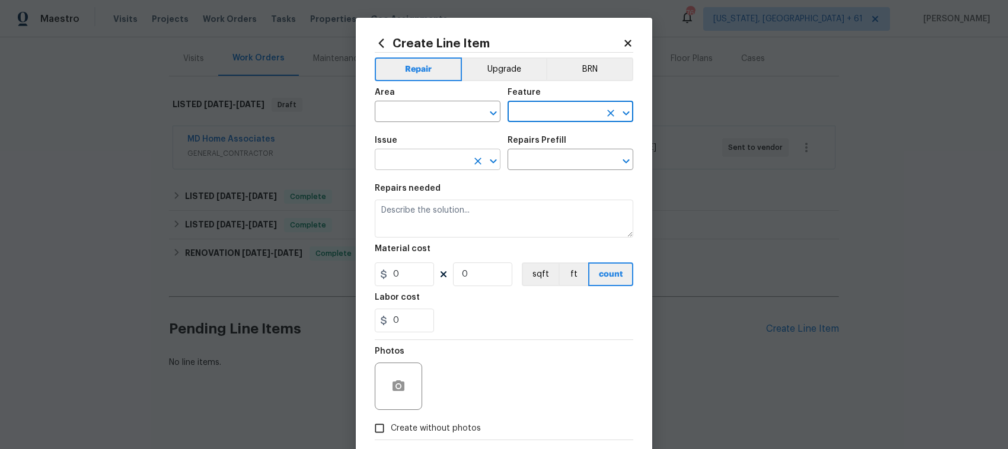
click at [488, 159] on icon "Open" at bounding box center [493, 161] width 14 height 14
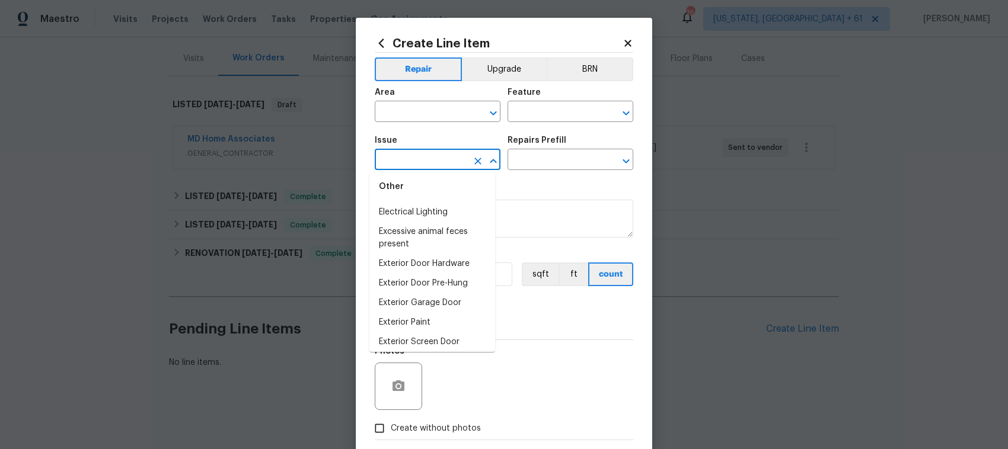
scroll to position [652, 0]
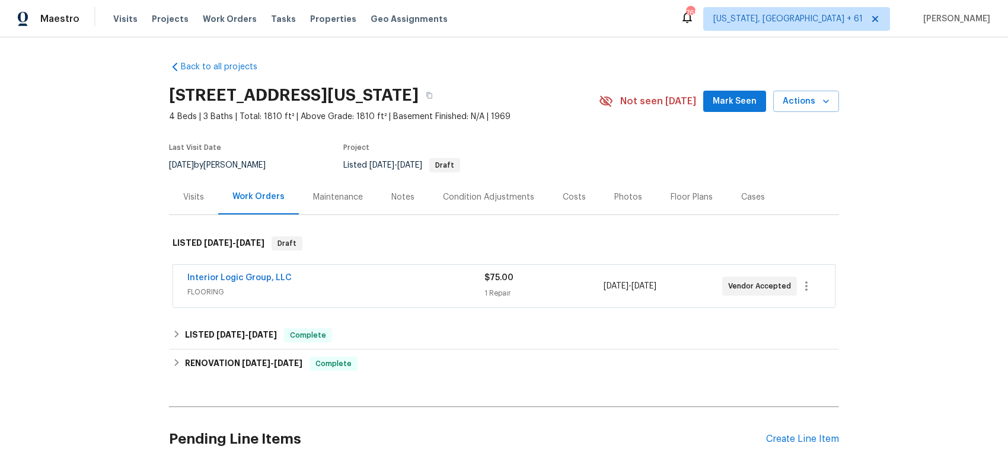
click at [373, 280] on div "Interior Logic Group, LLC" at bounding box center [335, 279] width 297 height 14
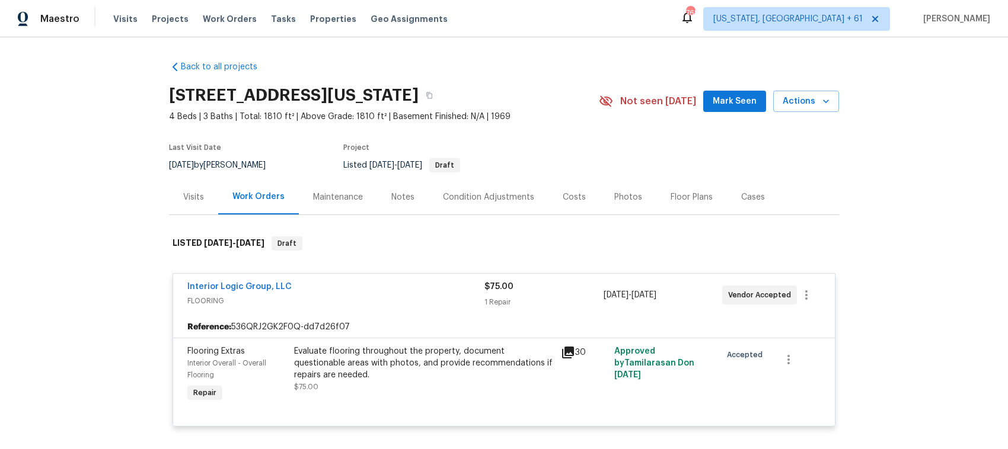
click at [562, 349] on icon at bounding box center [568, 353] width 12 height 12
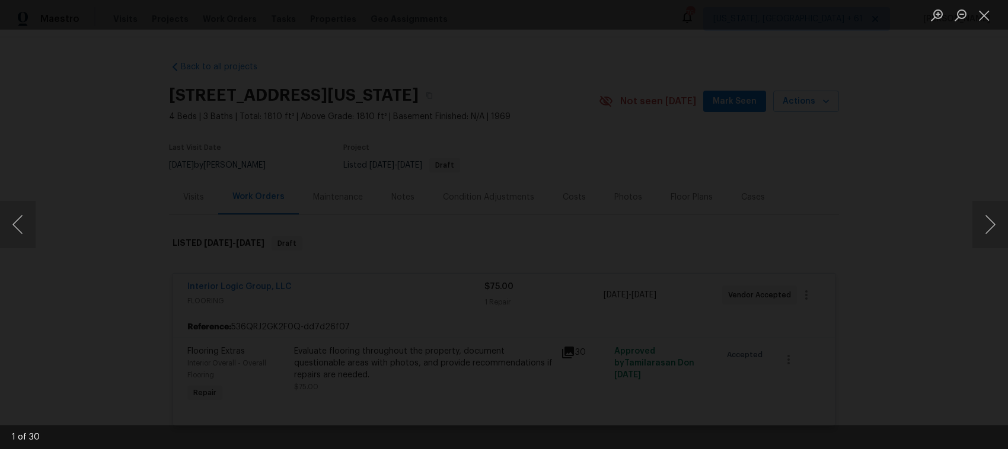
click at [588, 245] on img "Lightbox" at bounding box center [648, 154] width 1849 height 825
click at [985, 216] on button "Next image" at bounding box center [990, 224] width 36 height 47
click at [985, 215] on button "Next image" at bounding box center [990, 224] width 36 height 47
click at [984, 215] on button "Next image" at bounding box center [990, 224] width 36 height 47
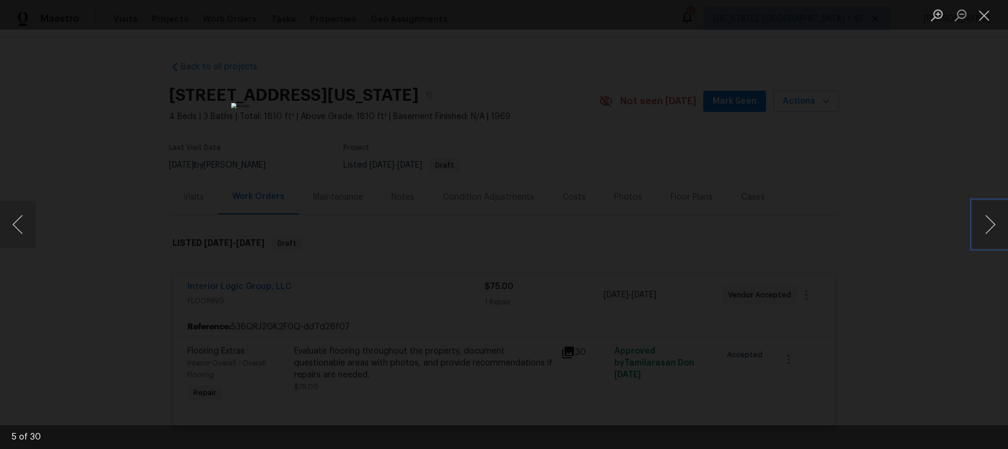
drag, startPoint x: 984, startPoint y: 215, endPoint x: 937, endPoint y: 241, distance: 53.8
click at [943, 238] on div "5 of 30" at bounding box center [504, 224] width 1008 height 449
click at [934, 242] on div "Lightbox" at bounding box center [504, 224] width 1008 height 449
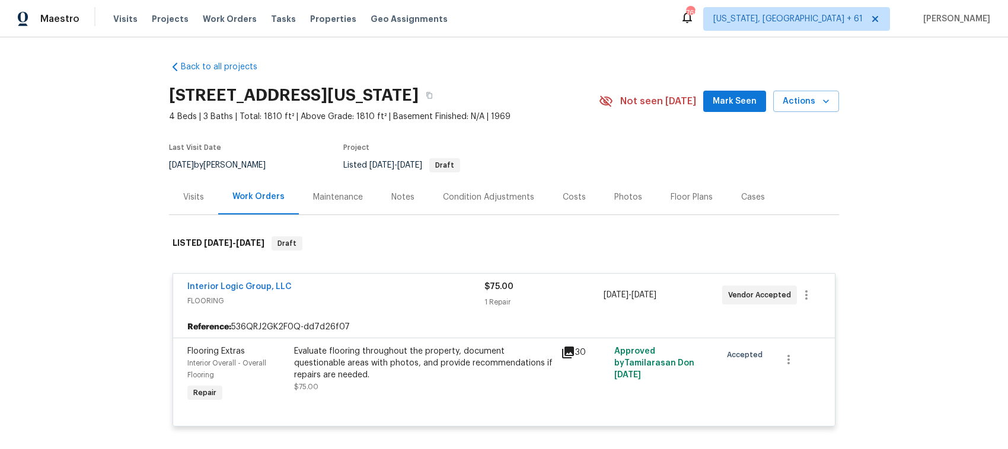
click at [564, 349] on icon at bounding box center [568, 353] width 12 height 12
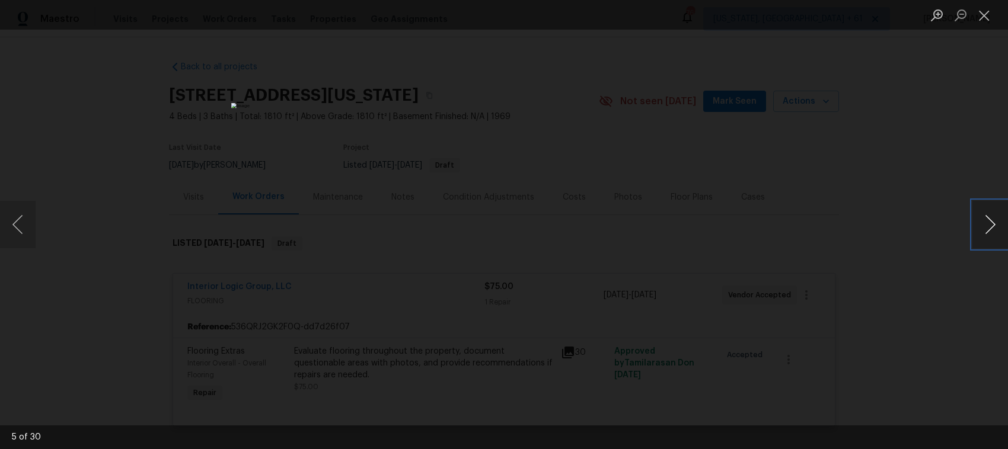
click at [982, 221] on button "Next image" at bounding box center [990, 224] width 36 height 47
click at [988, 219] on button "Next image" at bounding box center [990, 224] width 36 height 47
click at [24, 222] on button "Previous image" at bounding box center [18, 224] width 36 height 47
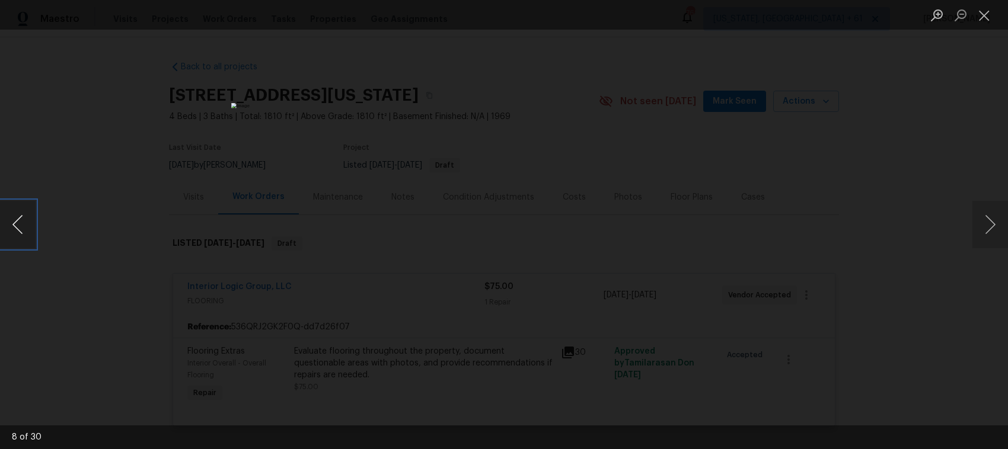
click at [24, 222] on button "Previous image" at bounding box center [18, 224] width 36 height 47
click at [989, 221] on button "Next image" at bounding box center [990, 224] width 36 height 47
click at [988, 221] on button "Next image" at bounding box center [990, 224] width 36 height 47
click at [15, 220] on button "Previous image" at bounding box center [18, 224] width 36 height 47
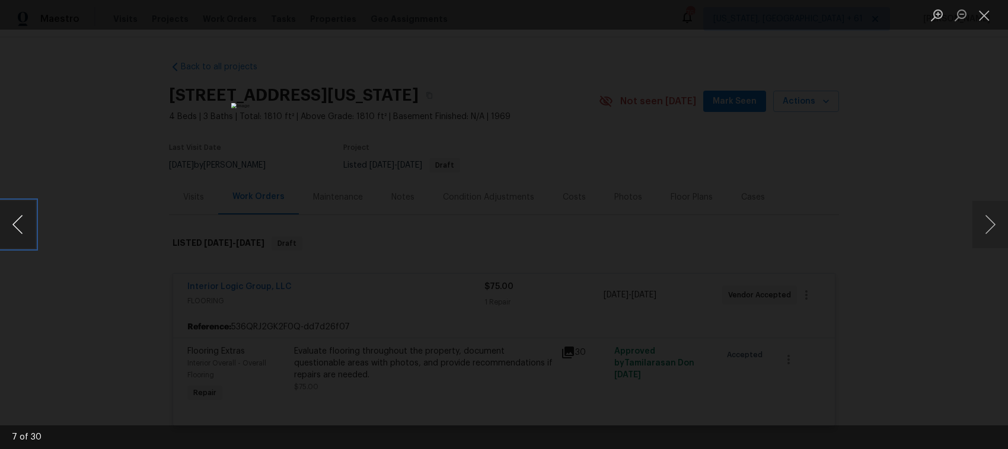
click at [15, 220] on button "Previous image" at bounding box center [18, 224] width 36 height 47
click at [984, 218] on button "Next image" at bounding box center [990, 224] width 36 height 47
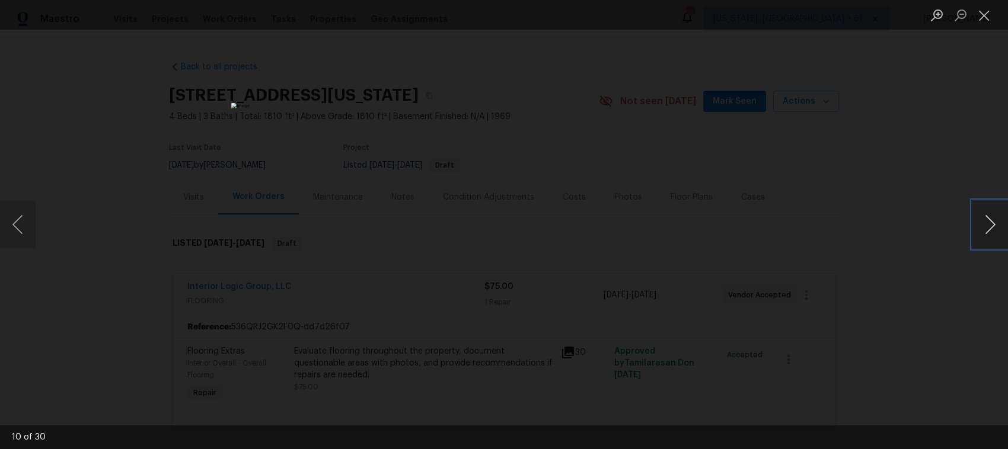
click at [985, 218] on button "Next image" at bounding box center [990, 224] width 36 height 47
click at [987, 217] on button "Next image" at bounding box center [990, 224] width 36 height 47
click at [988, 216] on button "Next image" at bounding box center [990, 224] width 36 height 47
click at [989, 215] on button "Next image" at bounding box center [990, 224] width 36 height 47
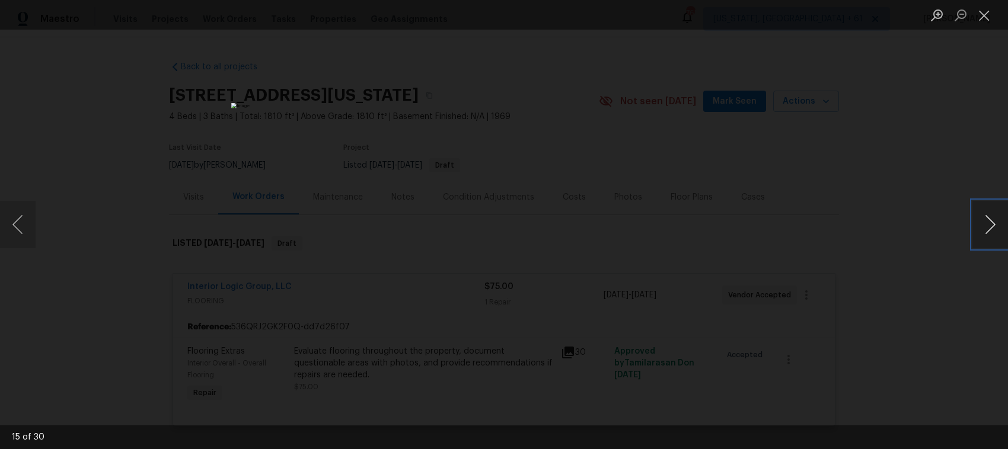
click at [989, 215] on button "Next image" at bounding box center [990, 224] width 36 height 47
click at [988, 216] on button "Next image" at bounding box center [990, 224] width 36 height 47
click at [980, 219] on button "Next image" at bounding box center [990, 224] width 36 height 47
click at [983, 219] on button "Next image" at bounding box center [990, 224] width 36 height 47
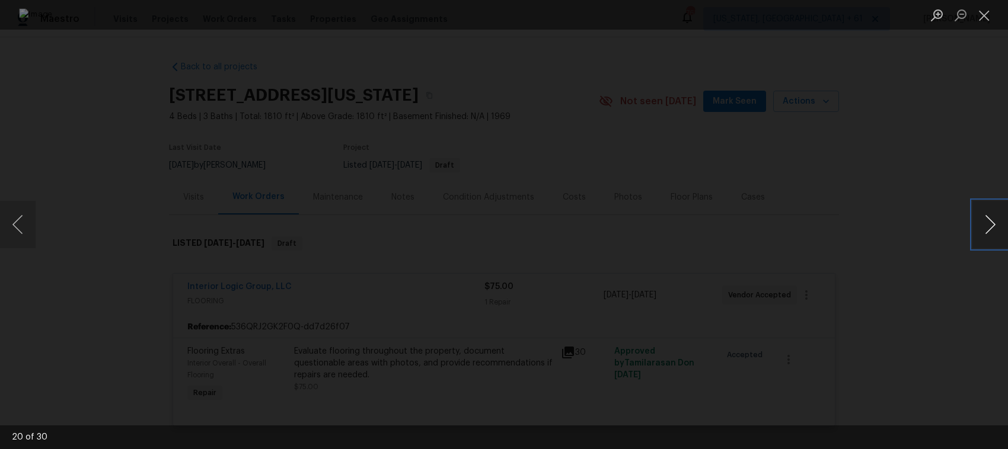
click at [984, 219] on button "Next image" at bounding box center [990, 224] width 36 height 47
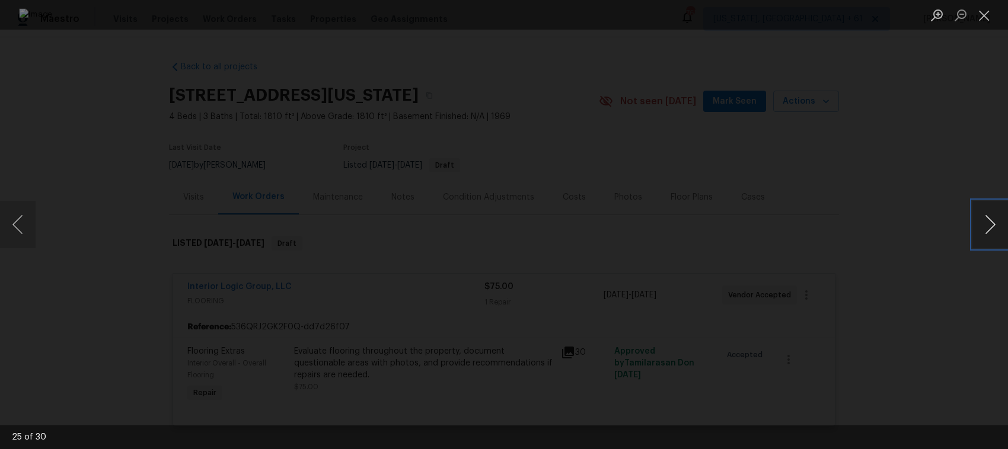
click at [985, 219] on button "Next image" at bounding box center [990, 224] width 36 height 47
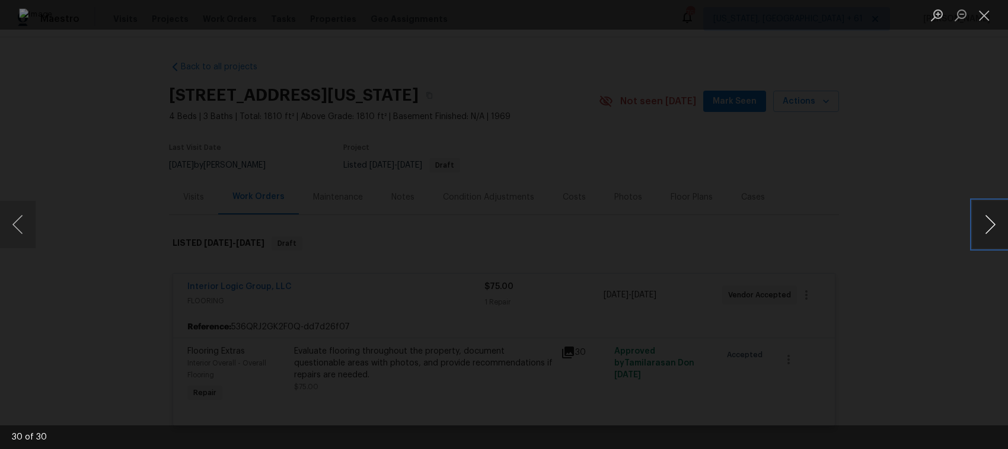
click at [985, 219] on button "Next image" at bounding box center [990, 224] width 36 height 47
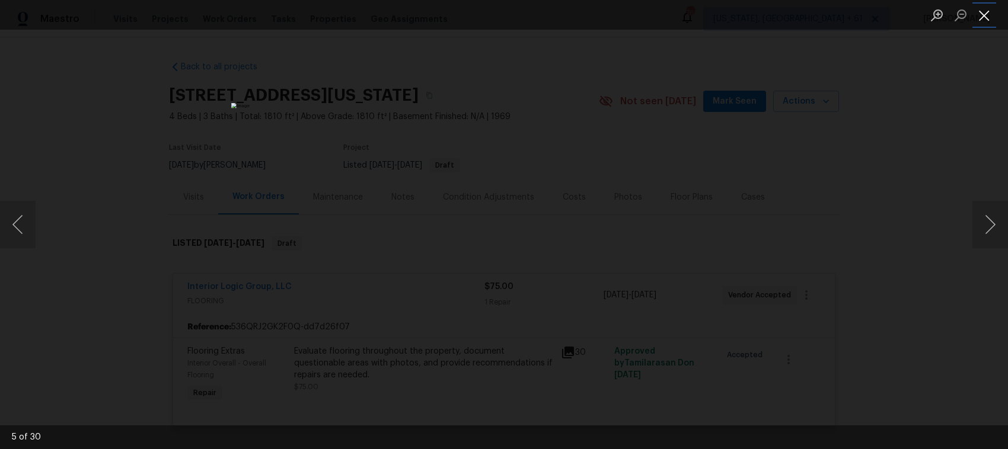
click at [982, 12] on button "Close lightbox" at bounding box center [984, 15] width 24 height 21
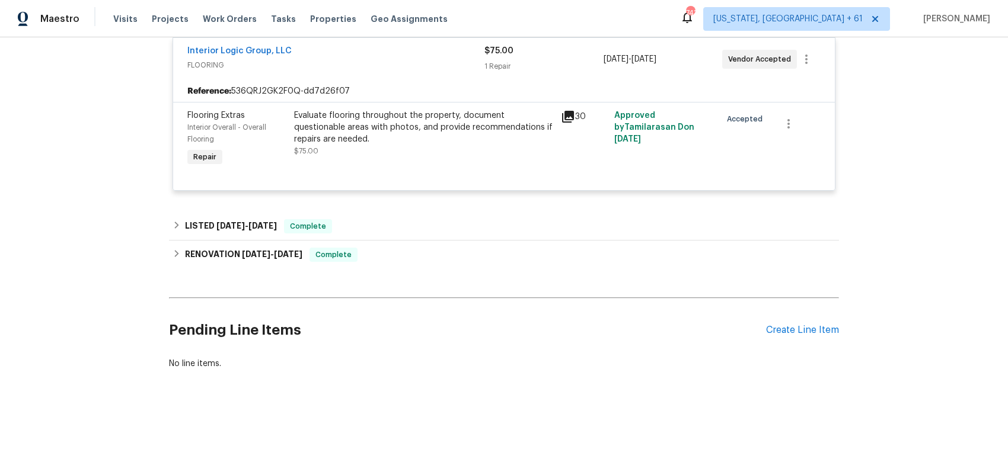
scroll to position [248, 0]
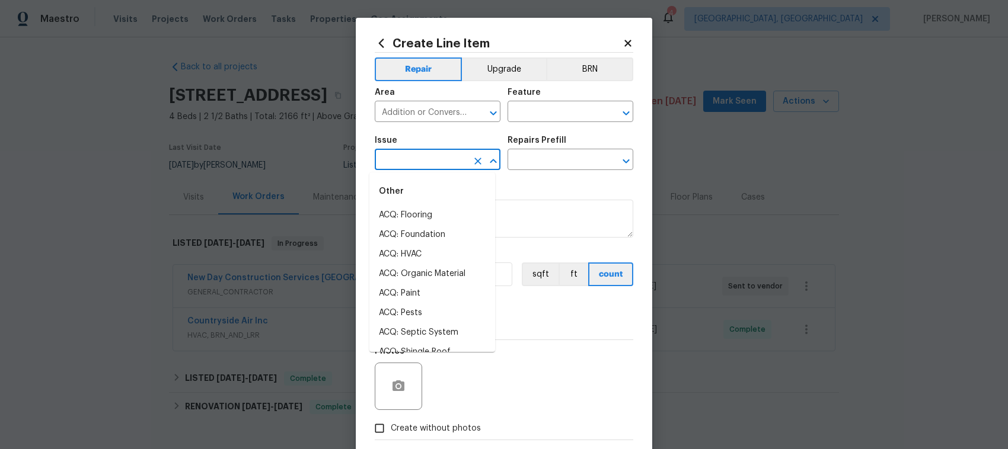
scroll to position [159, 0]
